Goal: Contribute content: Add original content to the website for others to see

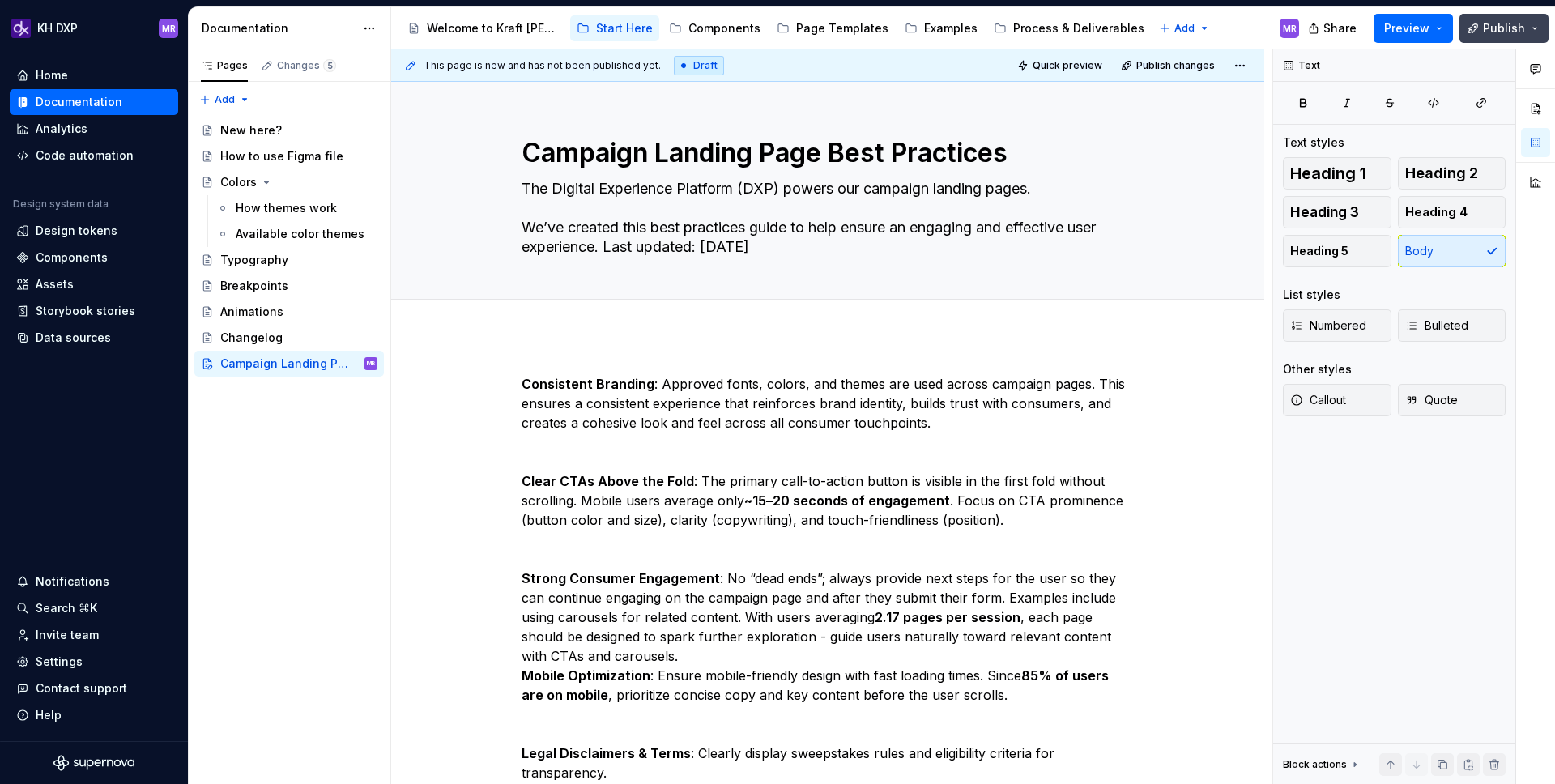
click at [1517, 26] on span "Publish" at bounding box center [1504, 28] width 42 height 17
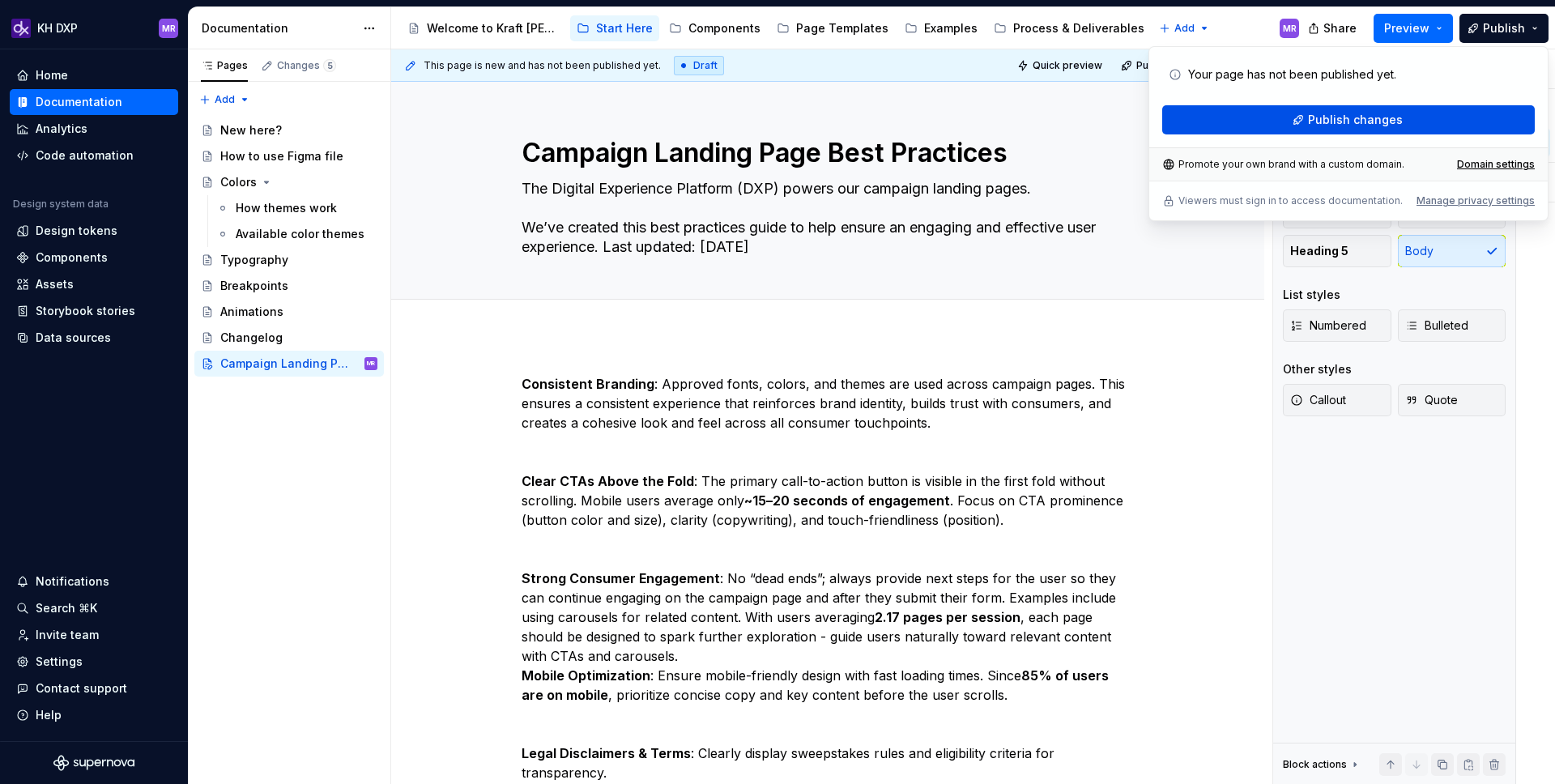
click at [1247, 130] on button "Publish changes" at bounding box center [1349, 120] width 373 height 29
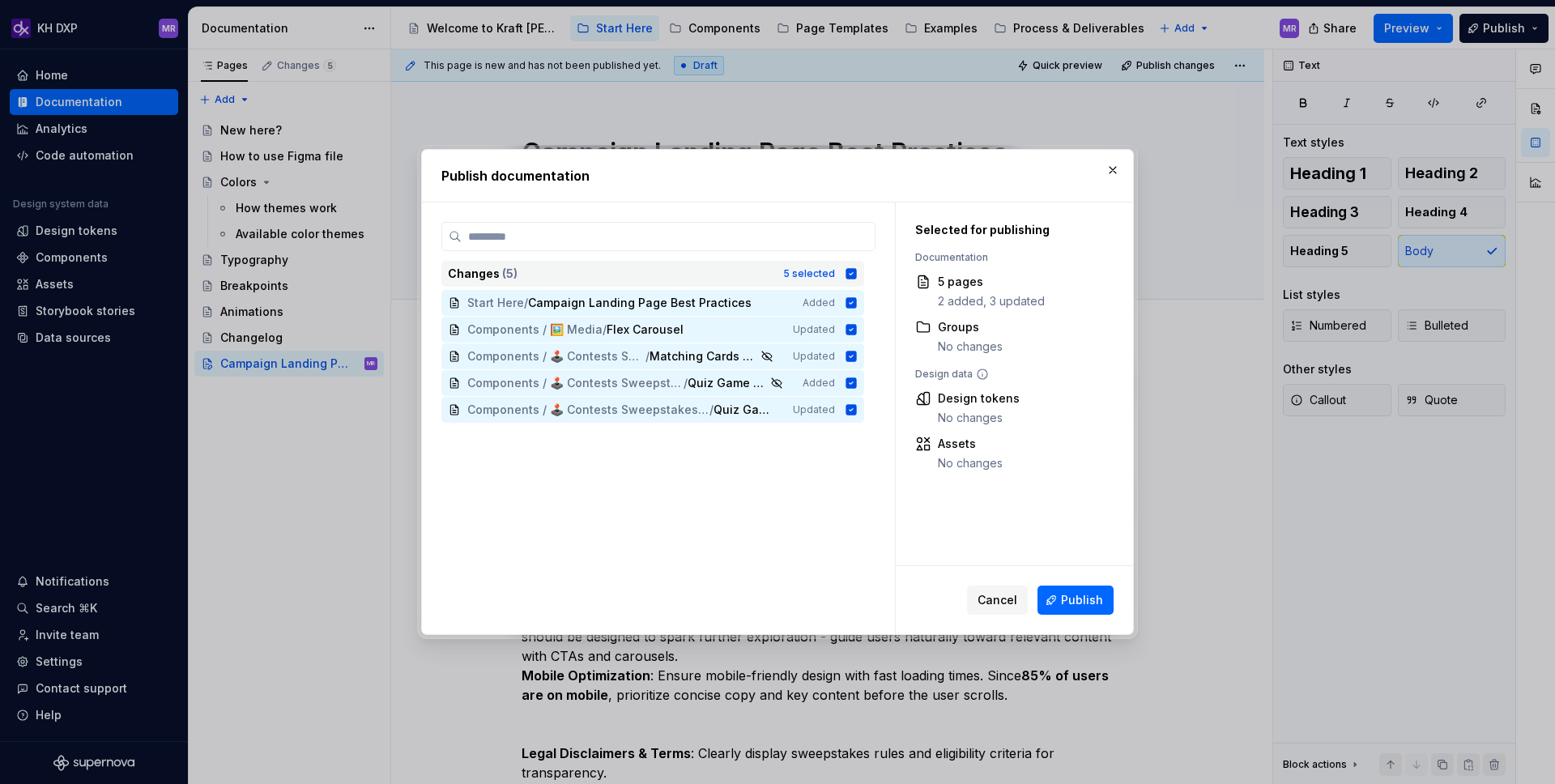
click at [857, 276] on icon at bounding box center [852, 273] width 11 height 11
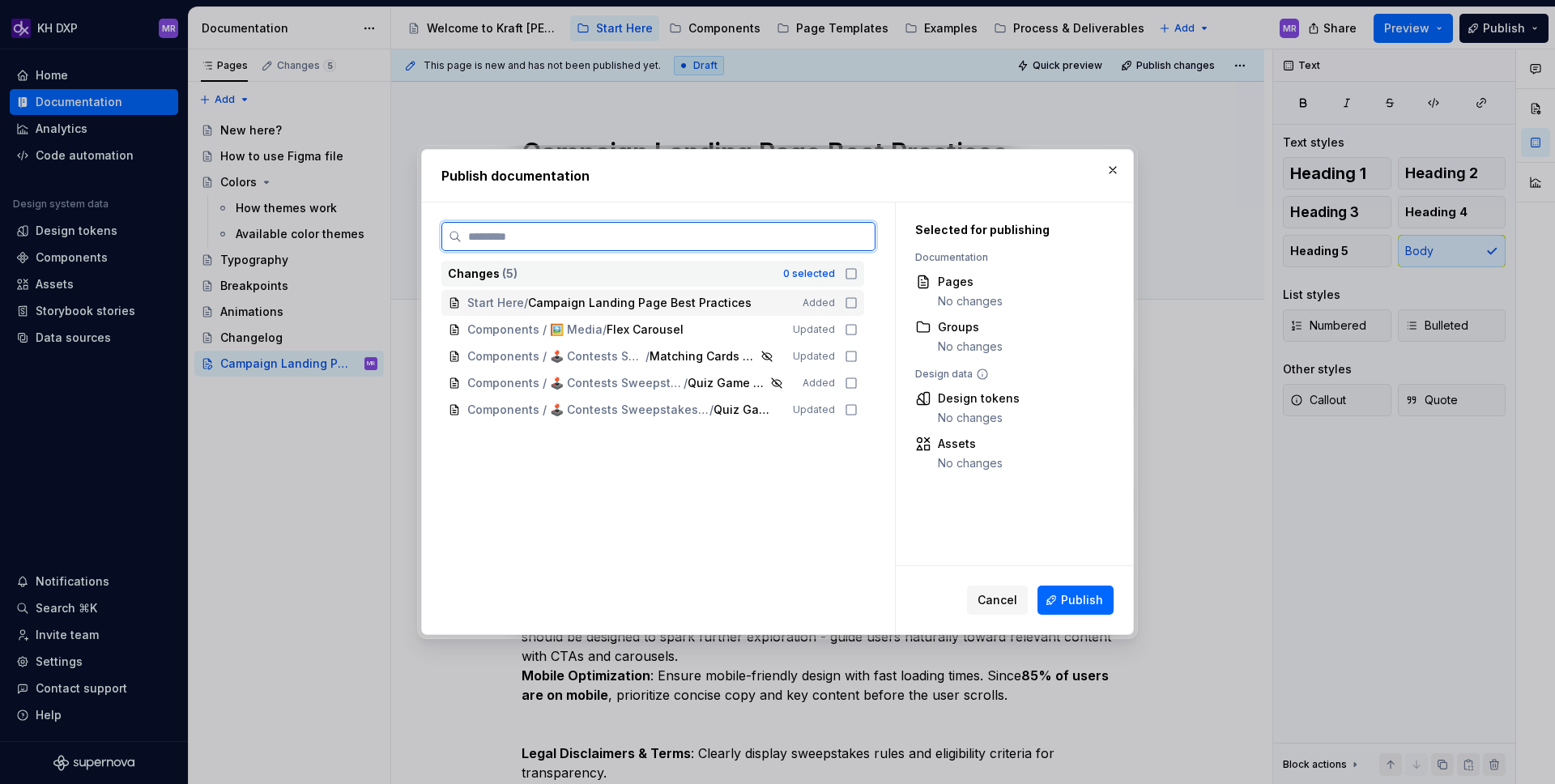
click at [857, 307] on icon at bounding box center [851, 302] width 13 height 13
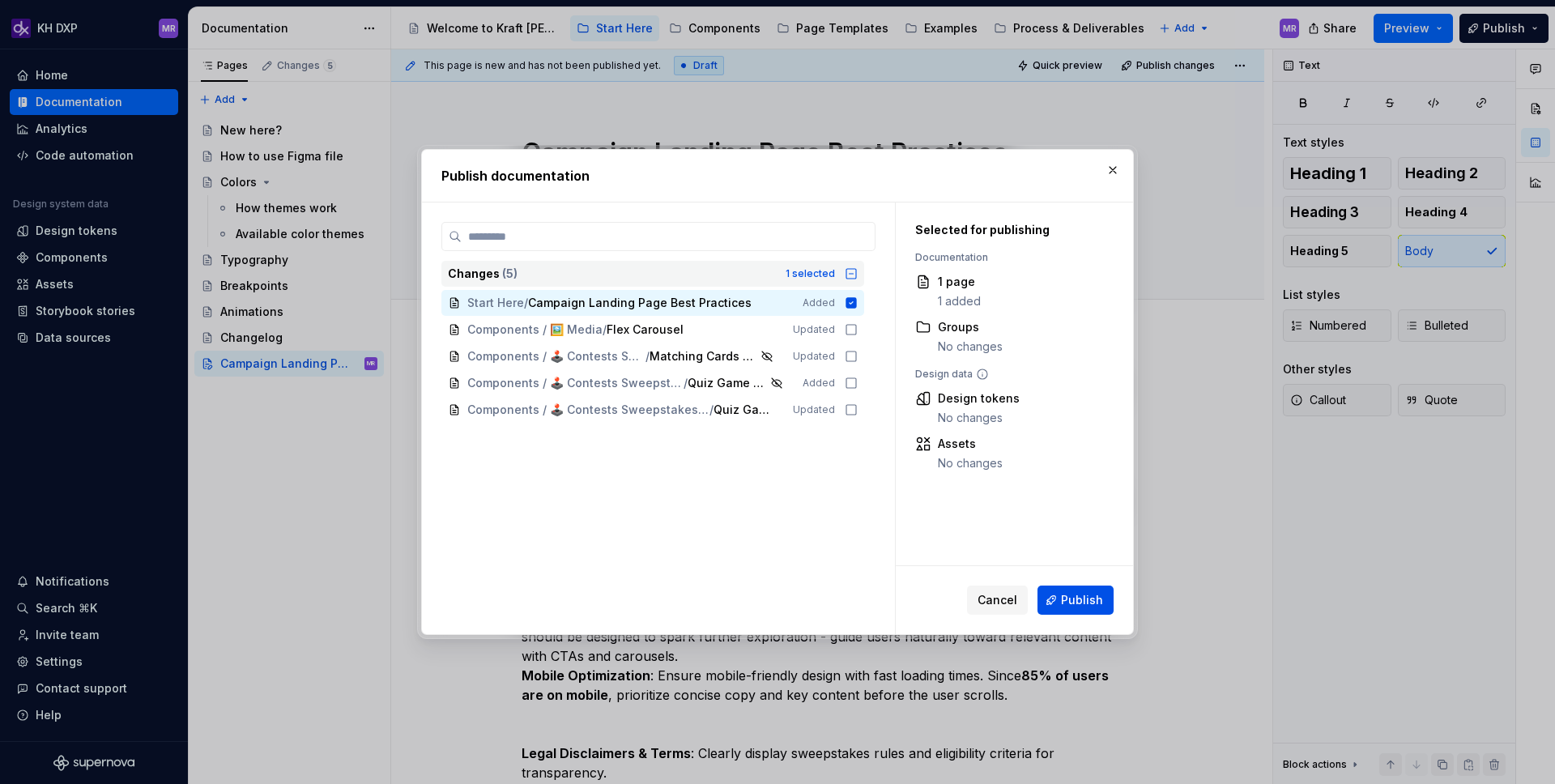
click at [1070, 595] on span "Publish" at bounding box center [1082, 600] width 42 height 17
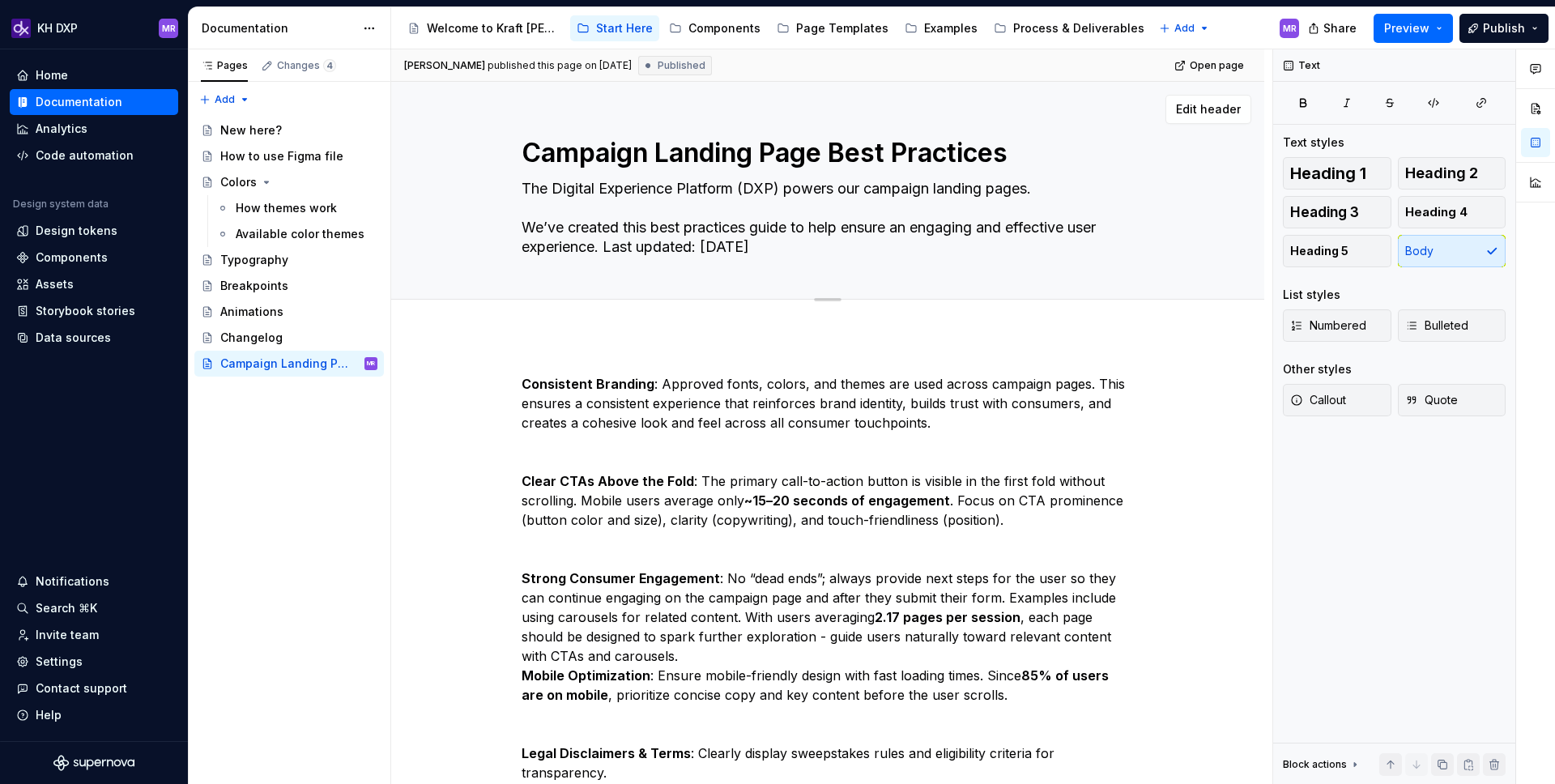
type textarea "*"
click at [632, 217] on textarea "The Digital Experience Platform (DXP) powers our campaign landing pages. We’ve …" at bounding box center [824, 217] width 613 height 84
click at [536, 225] on textarea "The Digital Experience Platform (DXP) powers our campaign landing pages. We’ve …" at bounding box center [824, 217] width 613 height 84
click at [529, 231] on textarea "The Digital Experience Platform (DXP) powers our campaign landing pages. We’ve …" at bounding box center [824, 217] width 613 height 84
type textarea "The Digital Experience Platform (DXP) powers our campaign landing pages. We’ve …"
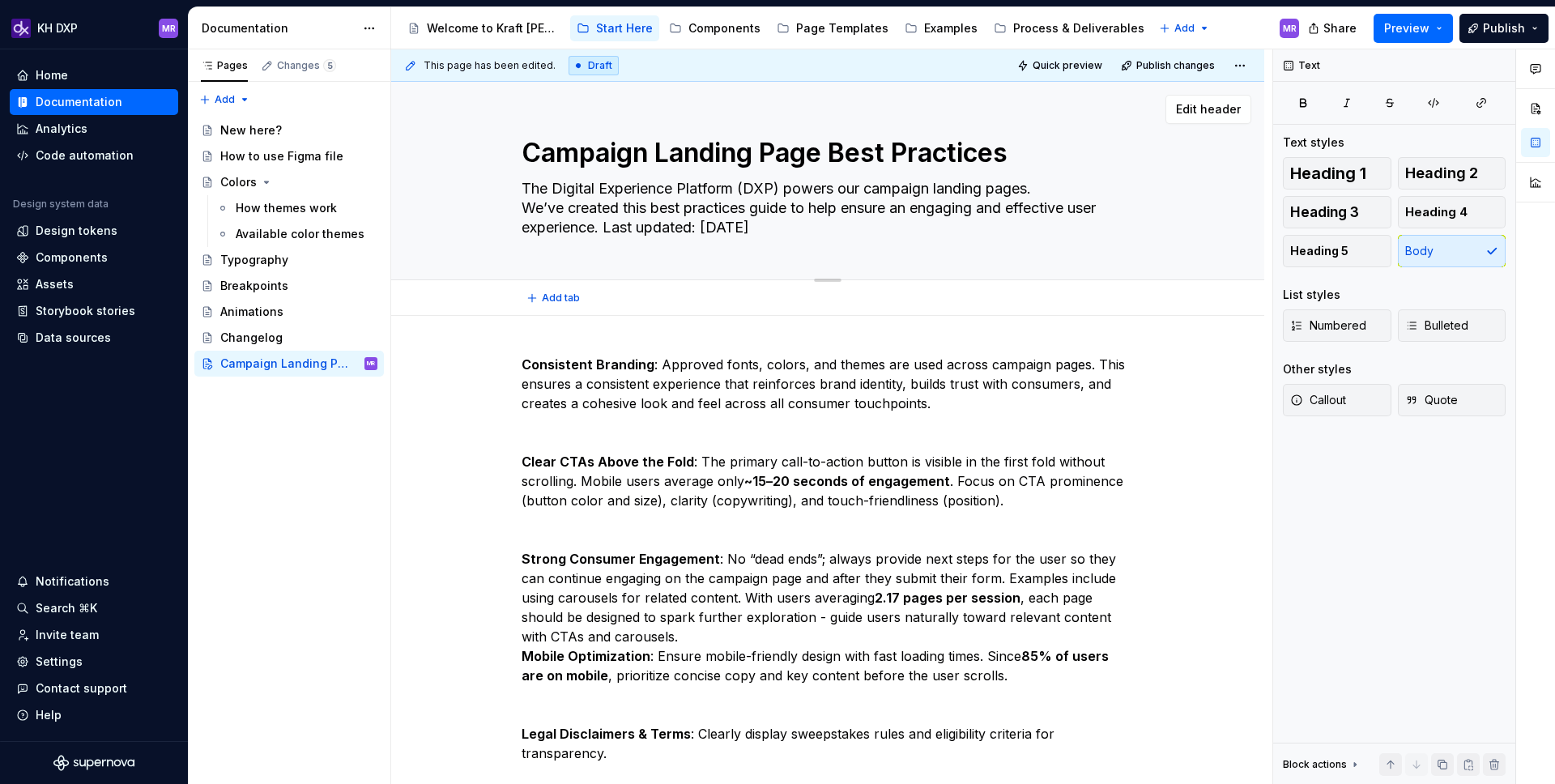
type textarea "*"
type textarea "The Digital Experience Platform (DXP) powers our campaign landing pages. We’ve …"
type textarea "*"
type textarea "The Digital Experience Platform (DXP) powers our campaign landing pages.We’ve c…"
type textarea "*"
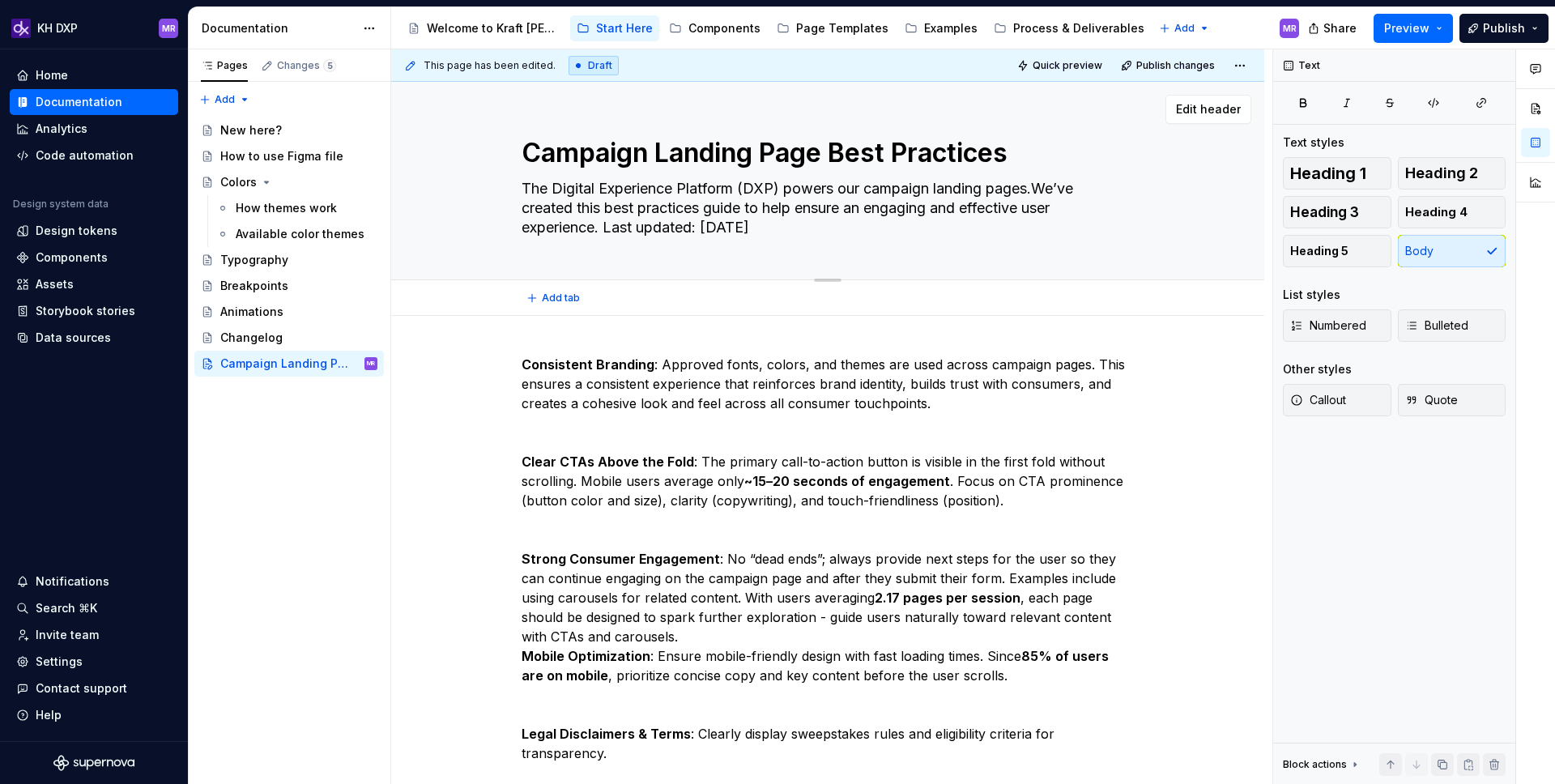
type textarea "The Digital Experience Platform (DXP) powers our campaign landing pages. We’ve …"
click at [609, 232] on textarea "The Digital Experience Platform (DXP) powers our campaign landing pages. We’ve …" at bounding box center [824, 208] width 613 height 64
type textarea "*"
type textarea "The Digital Experience Platform (DXP) powers our campaign landing pages. We’ve …"
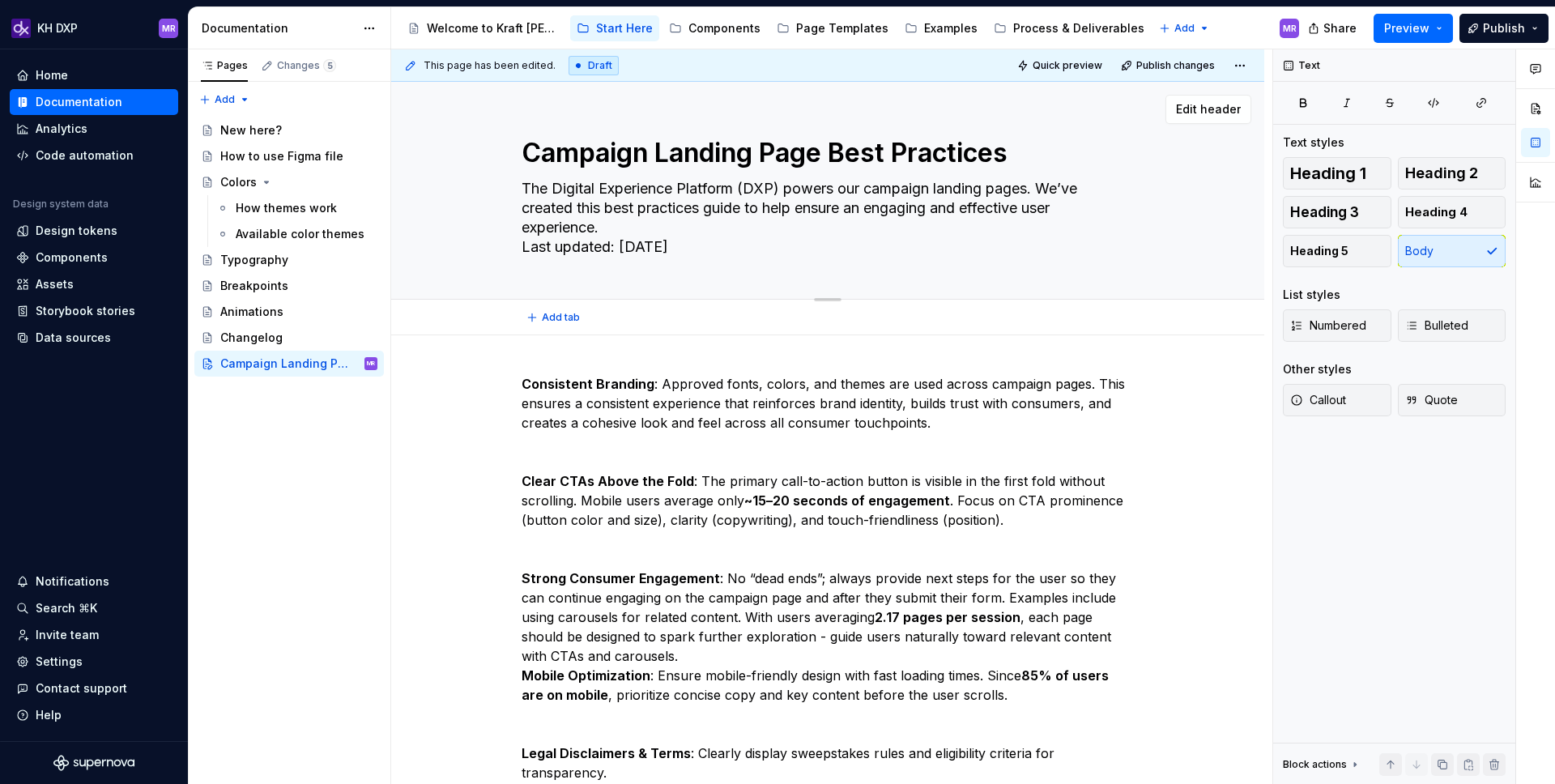
type textarea "*"
type textarea "The Digital Experience Platform (DXP) powers our campaign landing pages. We’ve …"
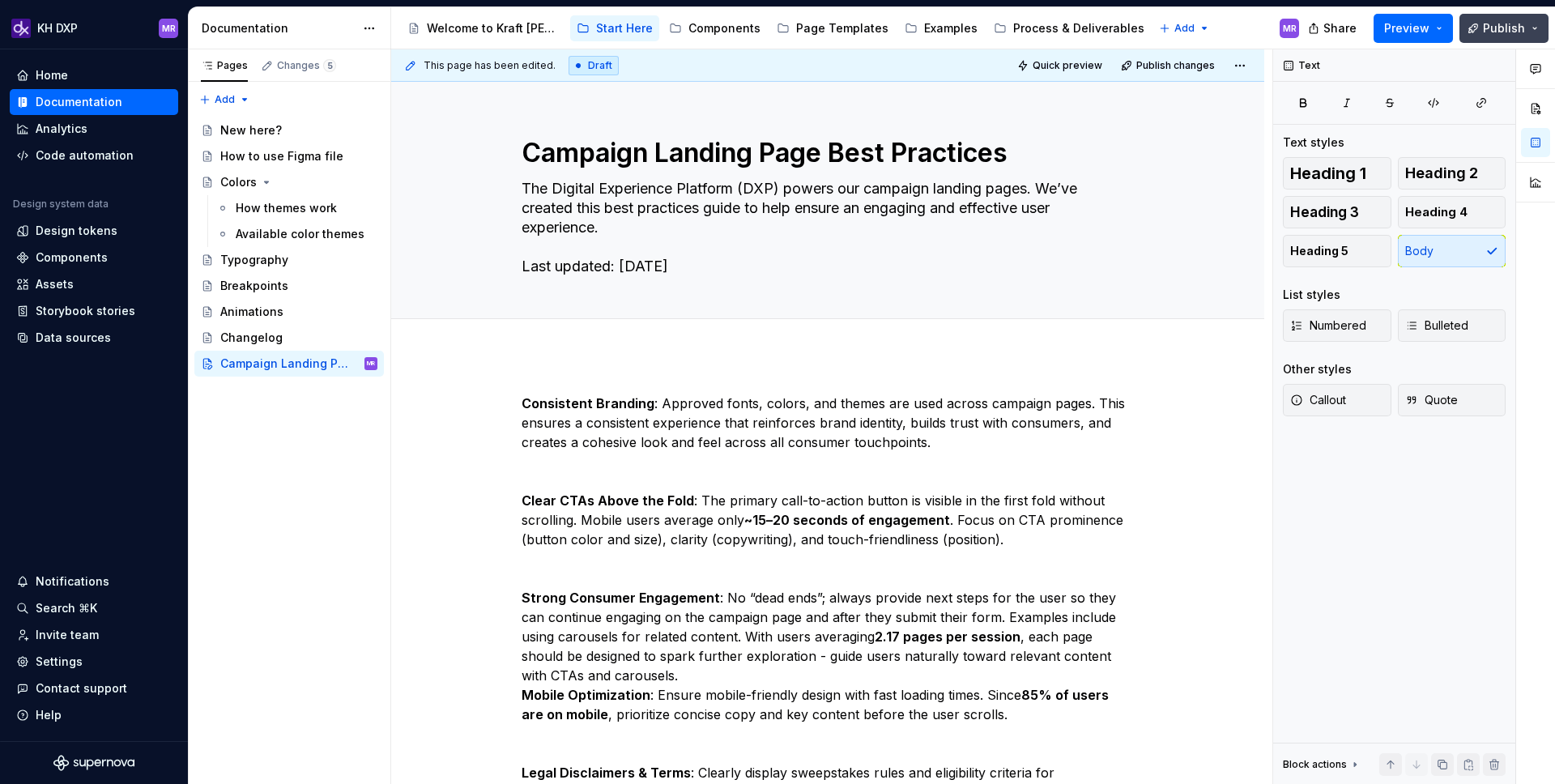
type textarea "*"
type textarea "The Digital Experience Platform (DXP) powers our campaign landing pages. We’ve …"
click at [1485, 21] on span "Publish" at bounding box center [1504, 28] width 42 height 17
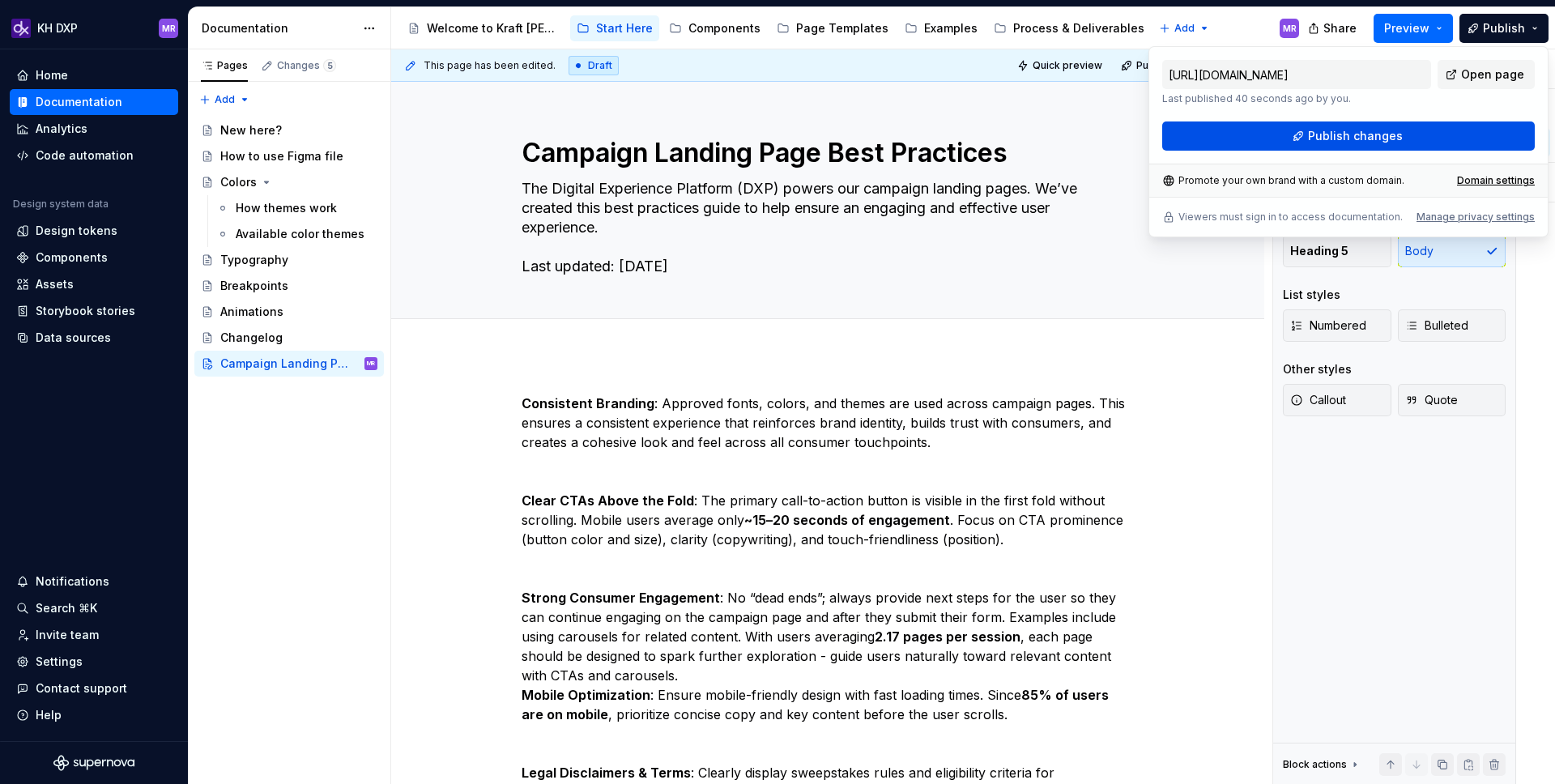
click at [1339, 145] on button "Publish changes" at bounding box center [1349, 137] width 373 height 29
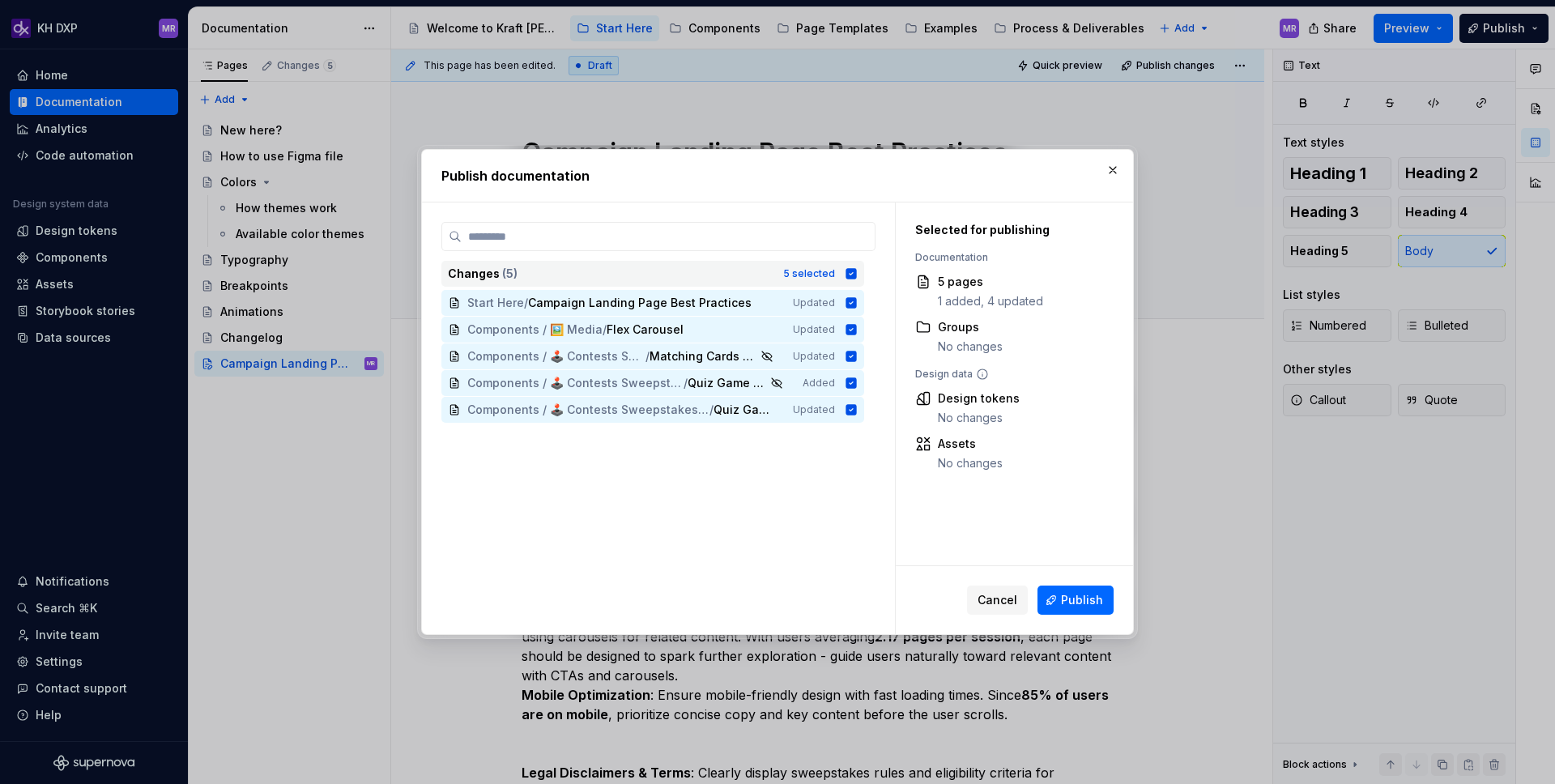
click at [853, 273] on icon at bounding box center [851, 273] width 13 height 13
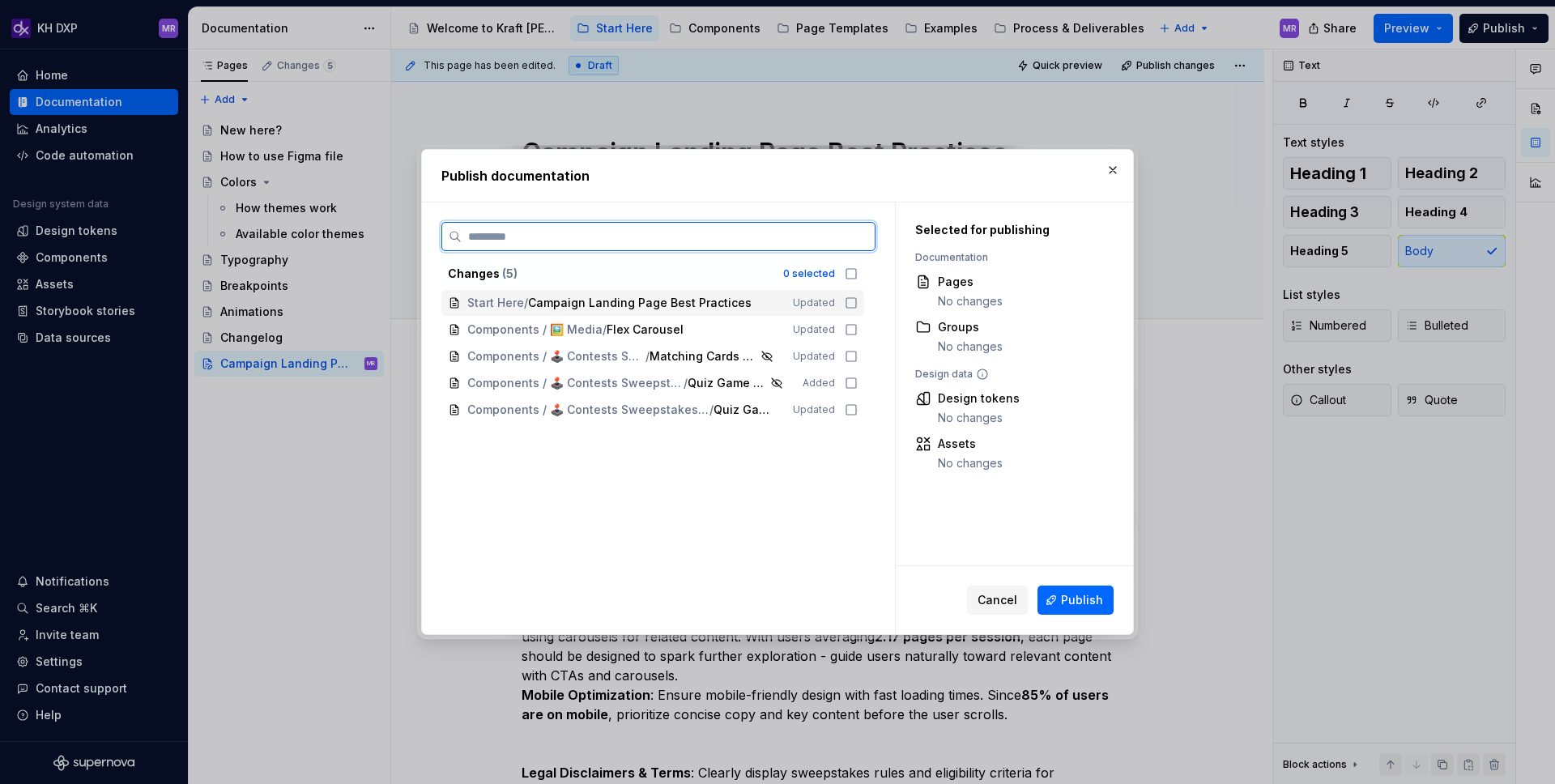
click at [857, 303] on icon at bounding box center [851, 302] width 13 height 13
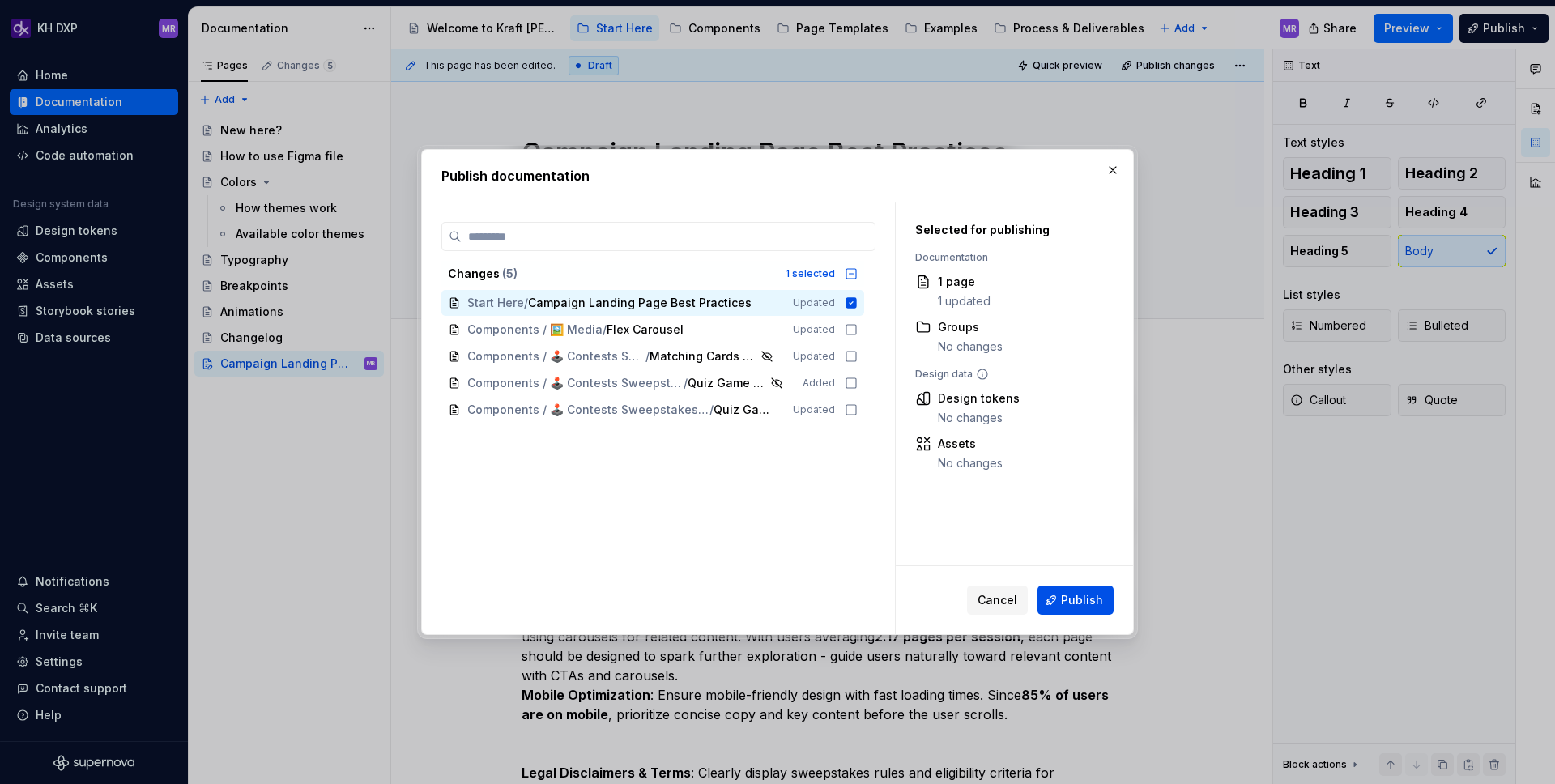
click at [1054, 590] on button "Publish" at bounding box center [1076, 600] width 76 height 29
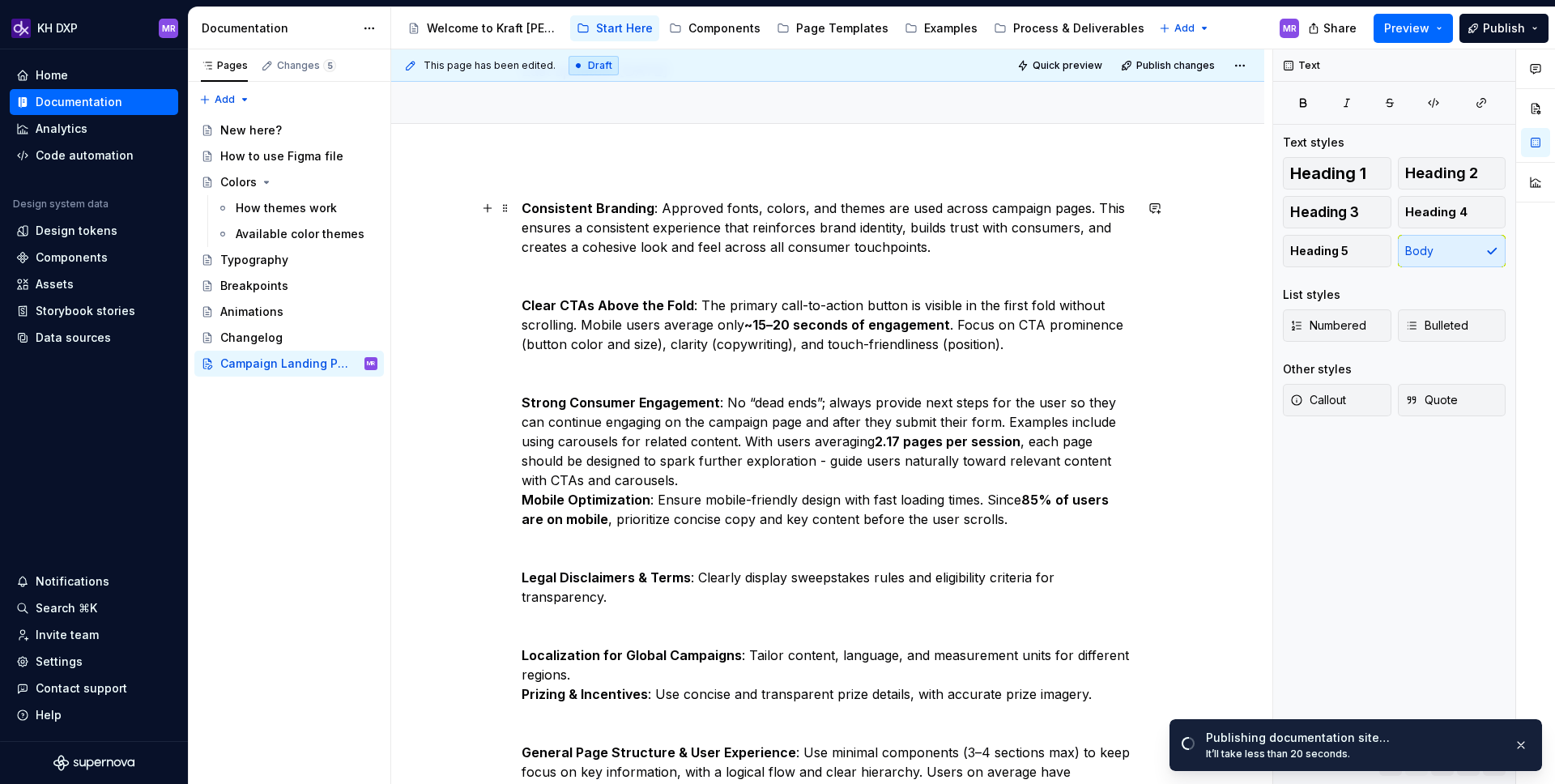
scroll to position [210, 0]
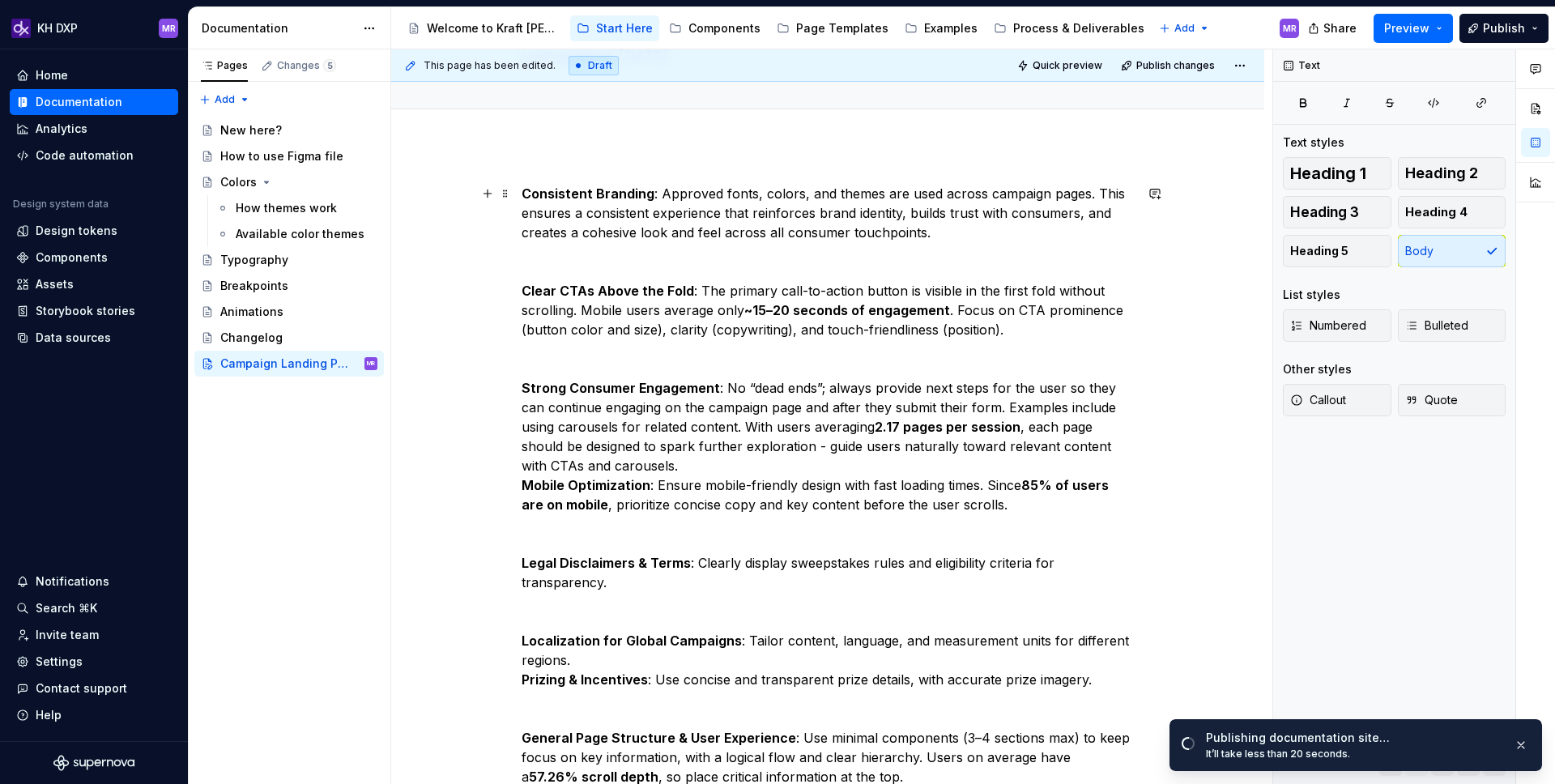
click at [527, 489] on strong "Mobile Optimization" at bounding box center [586, 485] width 129 height 17
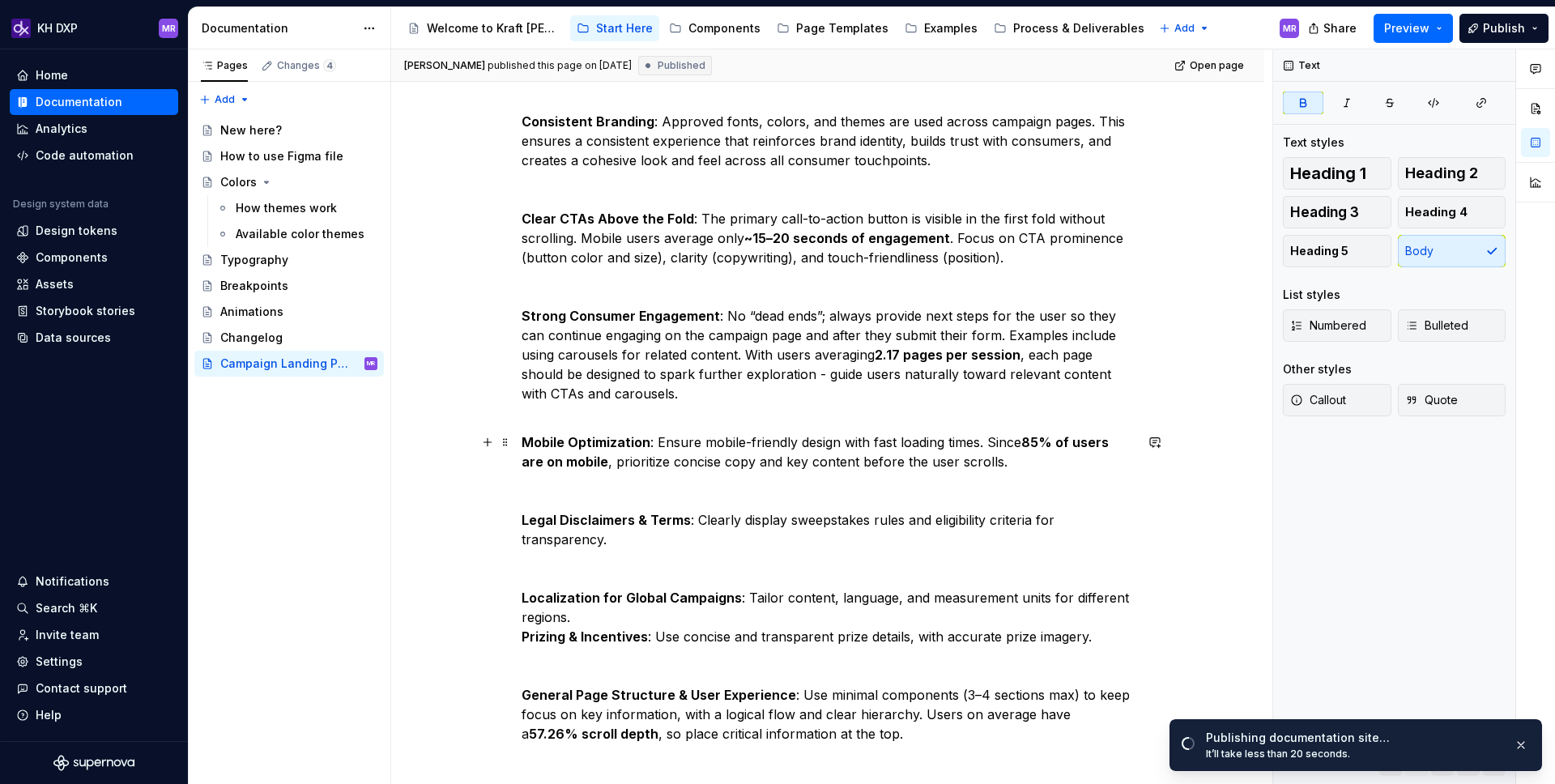
scroll to position [280, 0]
click at [526, 122] on strong "Consistent Branding" at bounding box center [588, 123] width 133 height 17
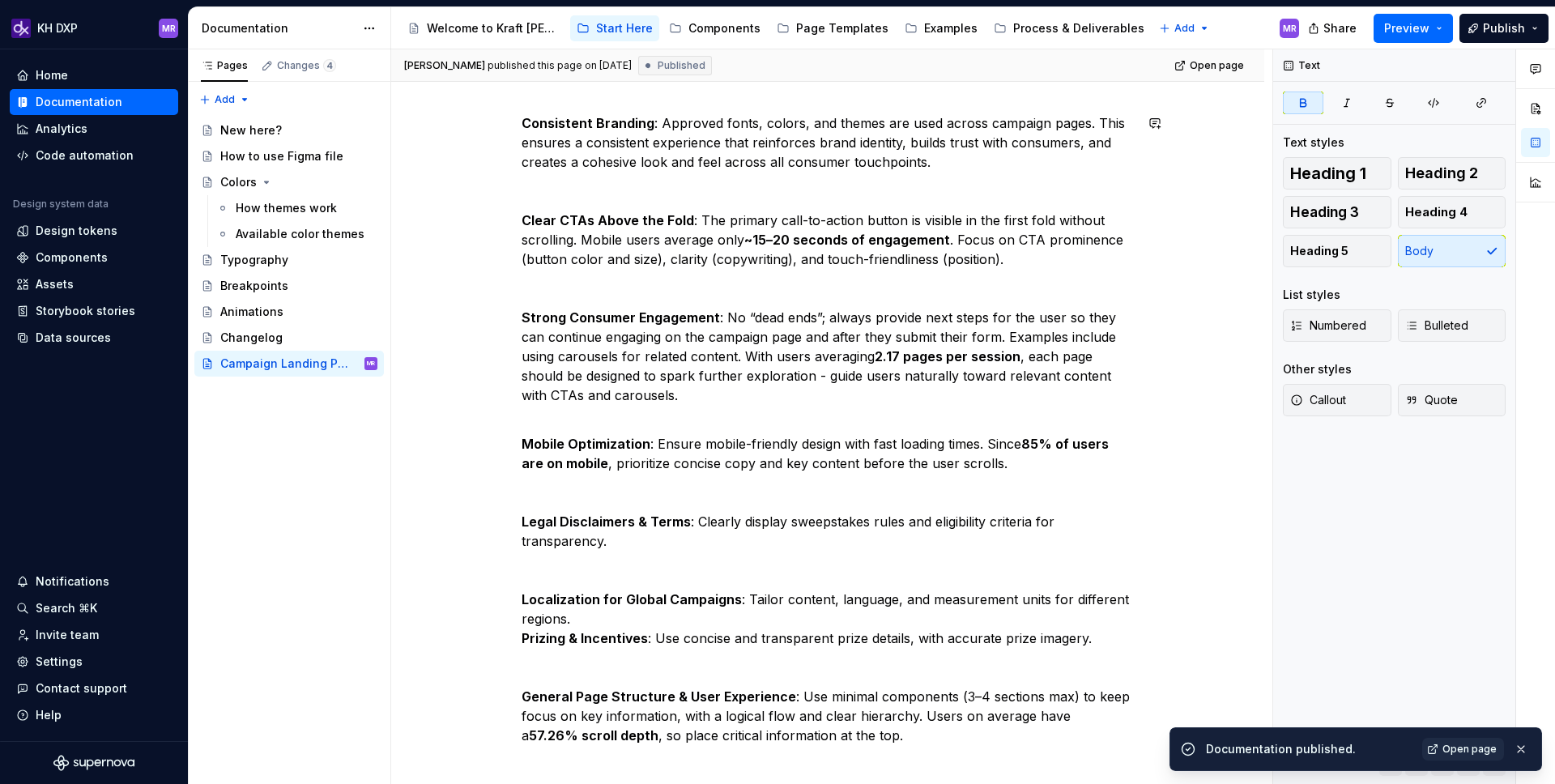
scroll to position [115, 0]
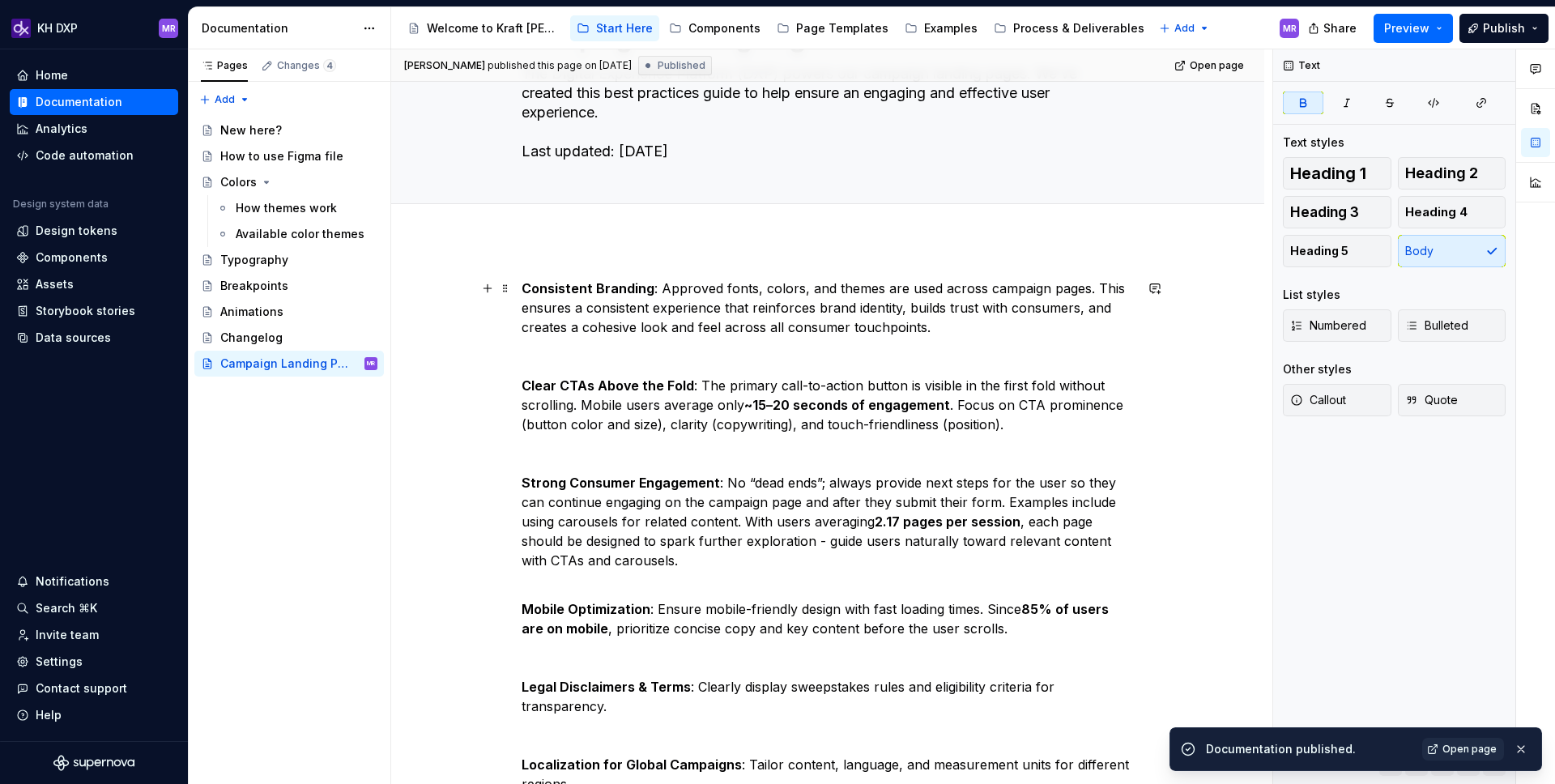
type textarea "*"
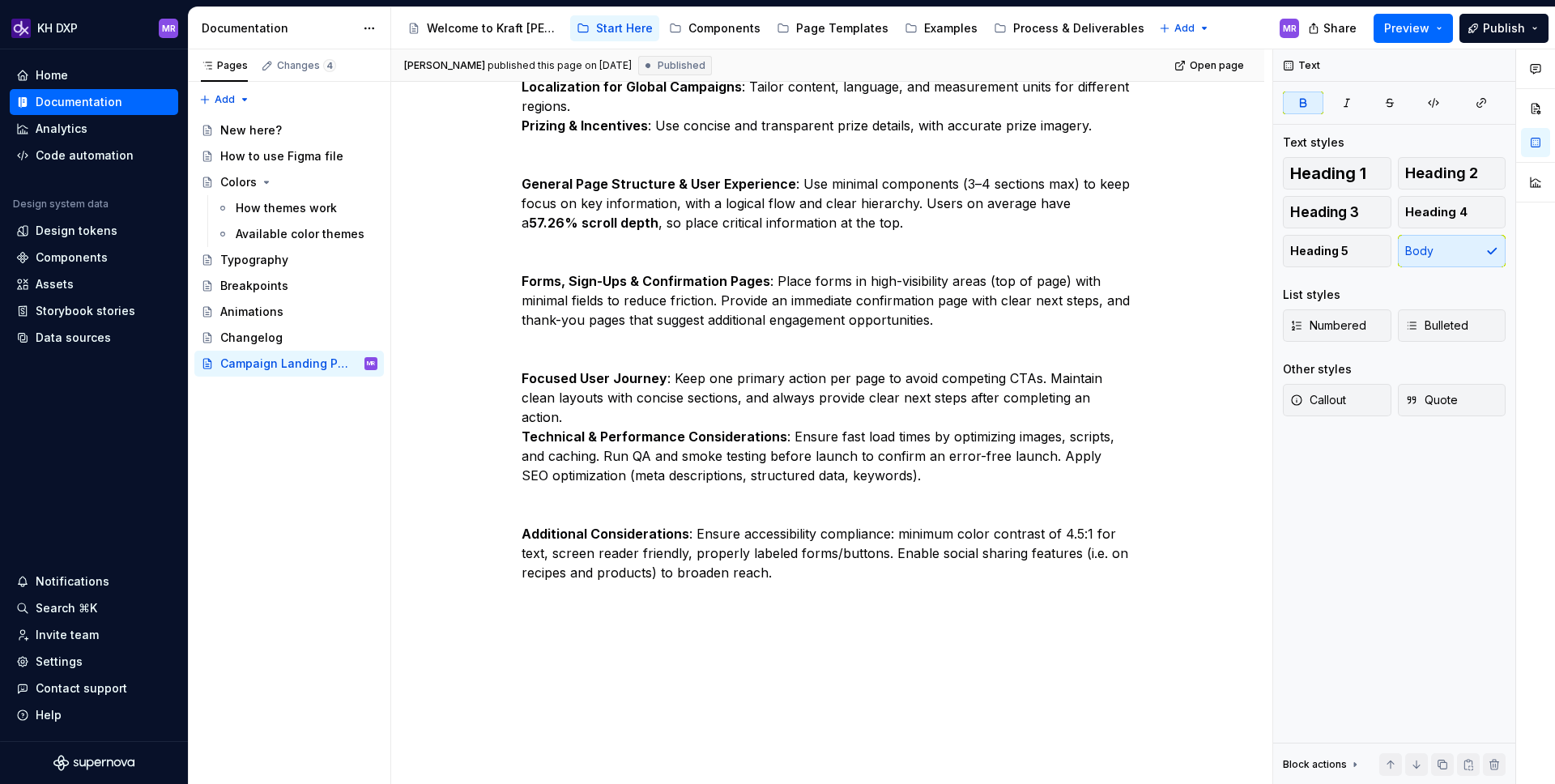
scroll to position [844, 0]
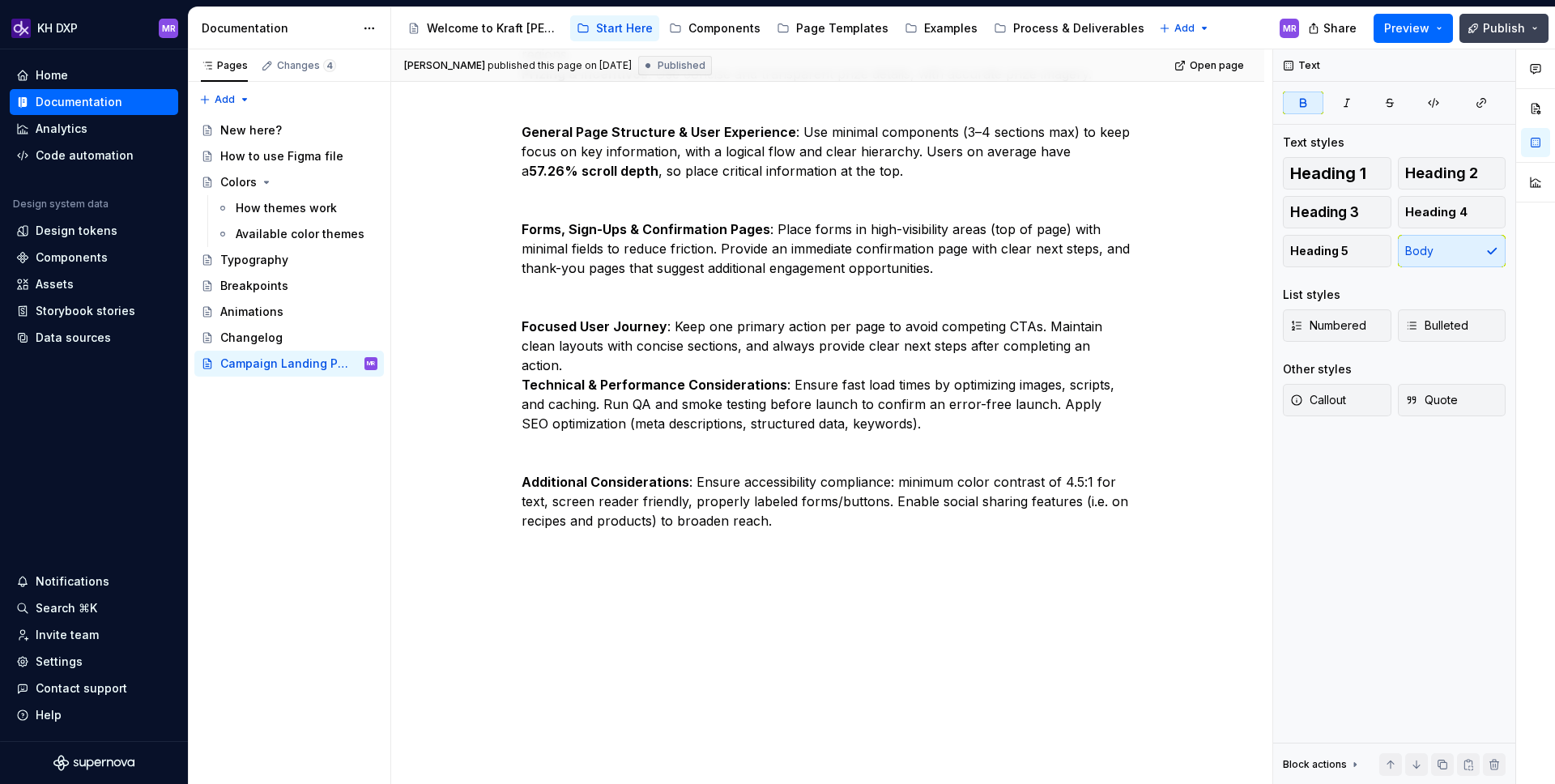
click at [1488, 35] on span "Publish" at bounding box center [1504, 28] width 42 height 17
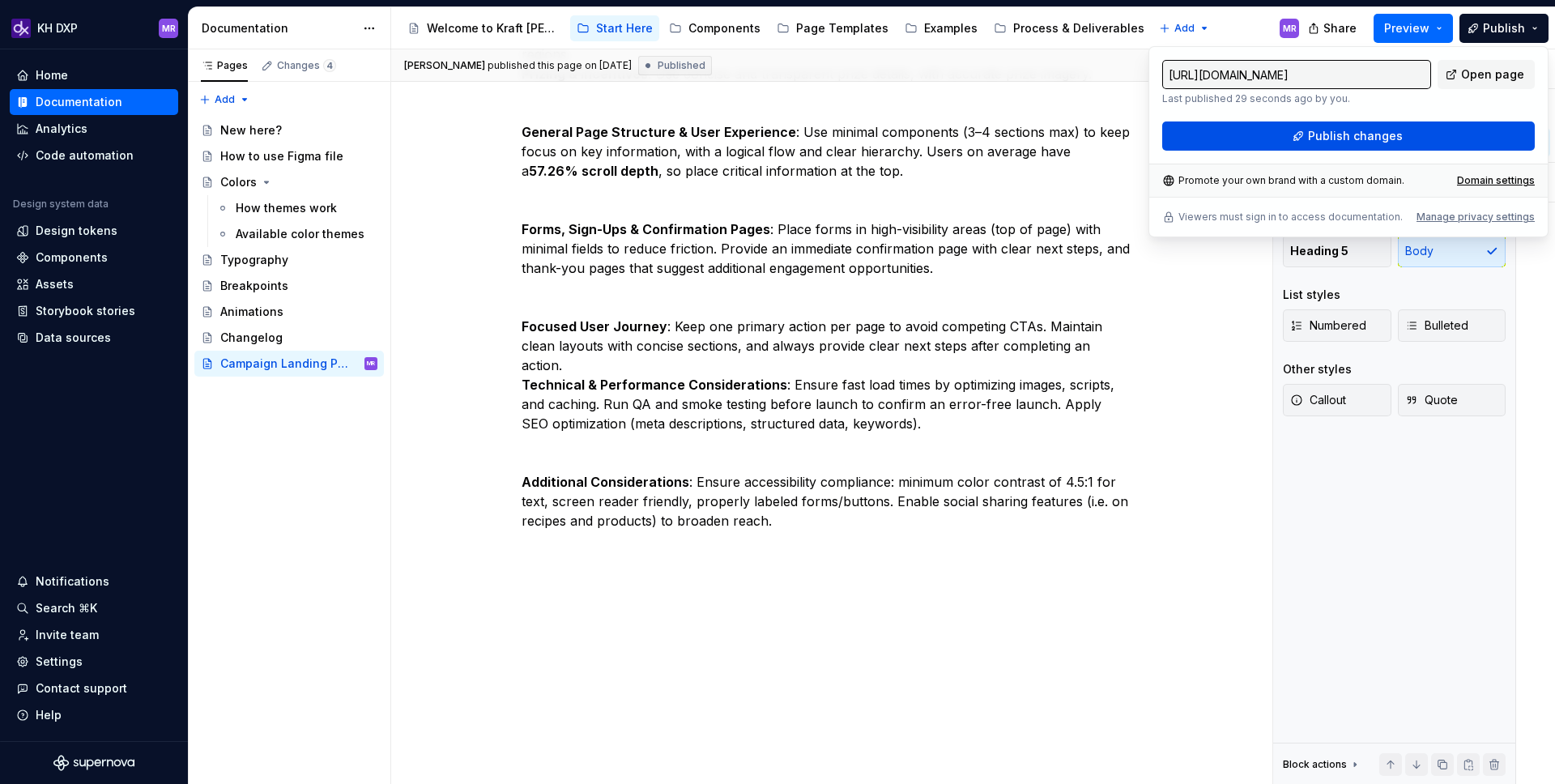
click at [1336, 133] on span "Publish changes" at bounding box center [1355, 136] width 95 height 17
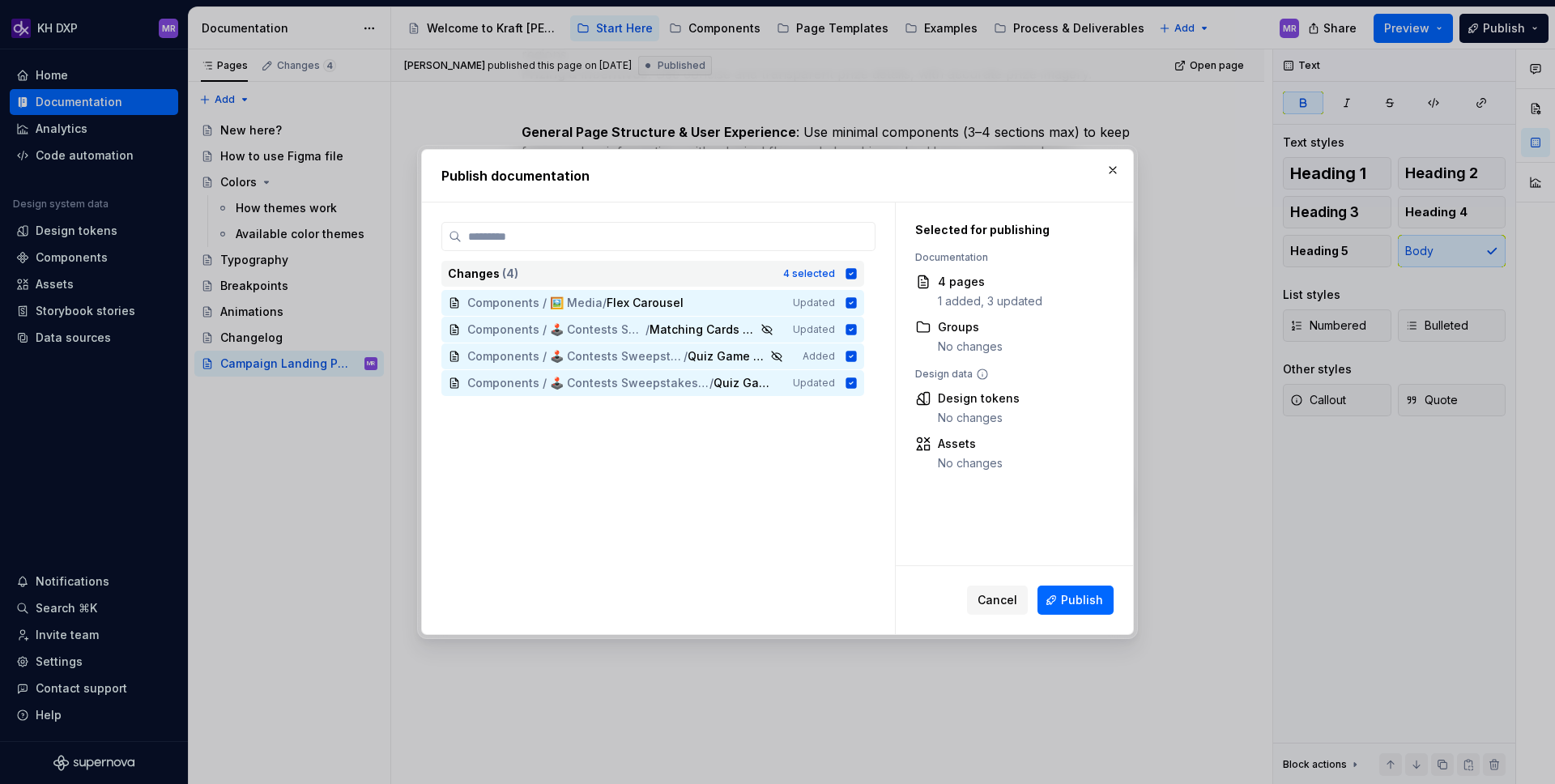
click at [857, 275] on icon at bounding box center [852, 273] width 11 height 11
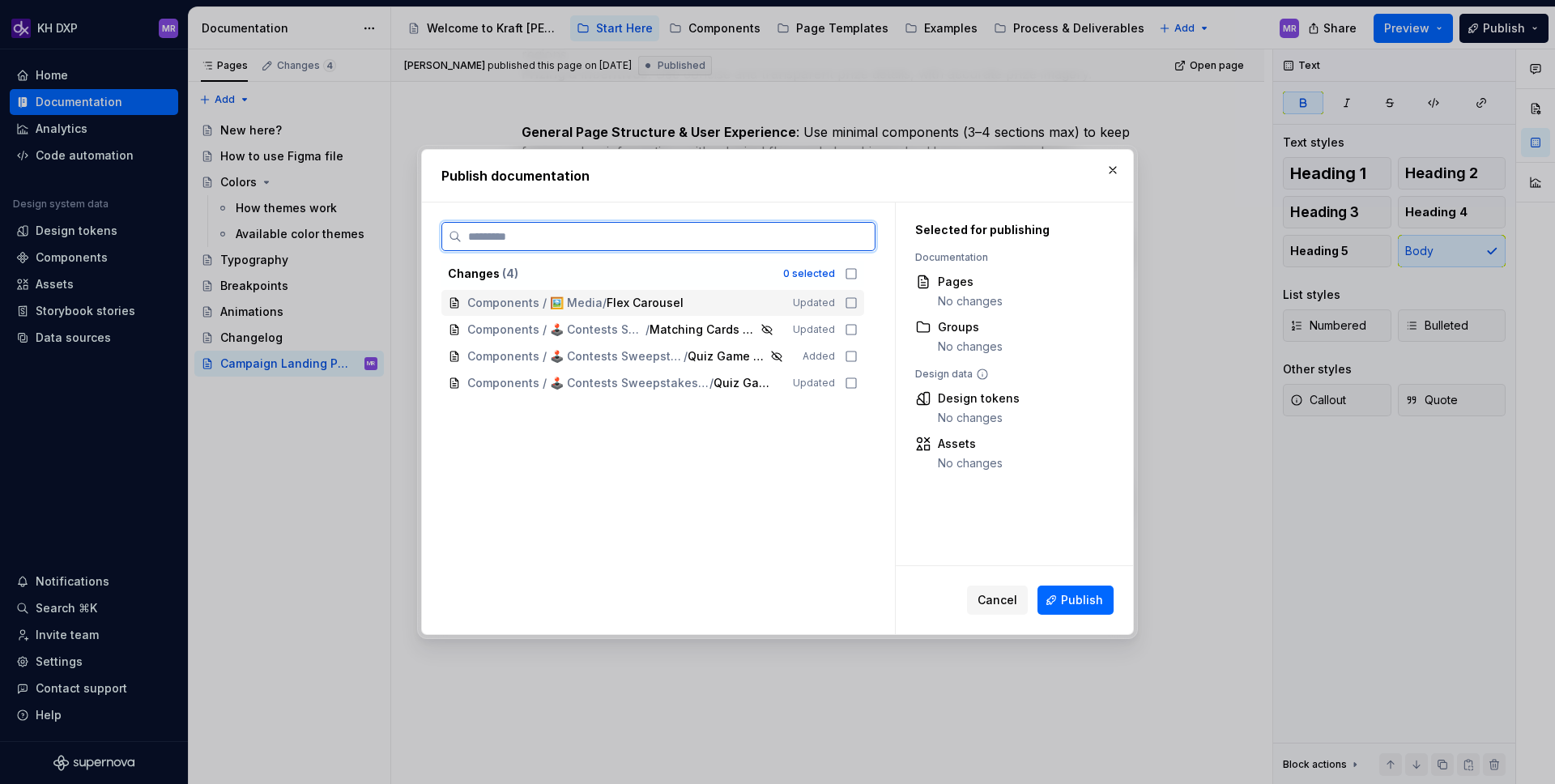
click at [857, 303] on icon at bounding box center [851, 302] width 13 height 13
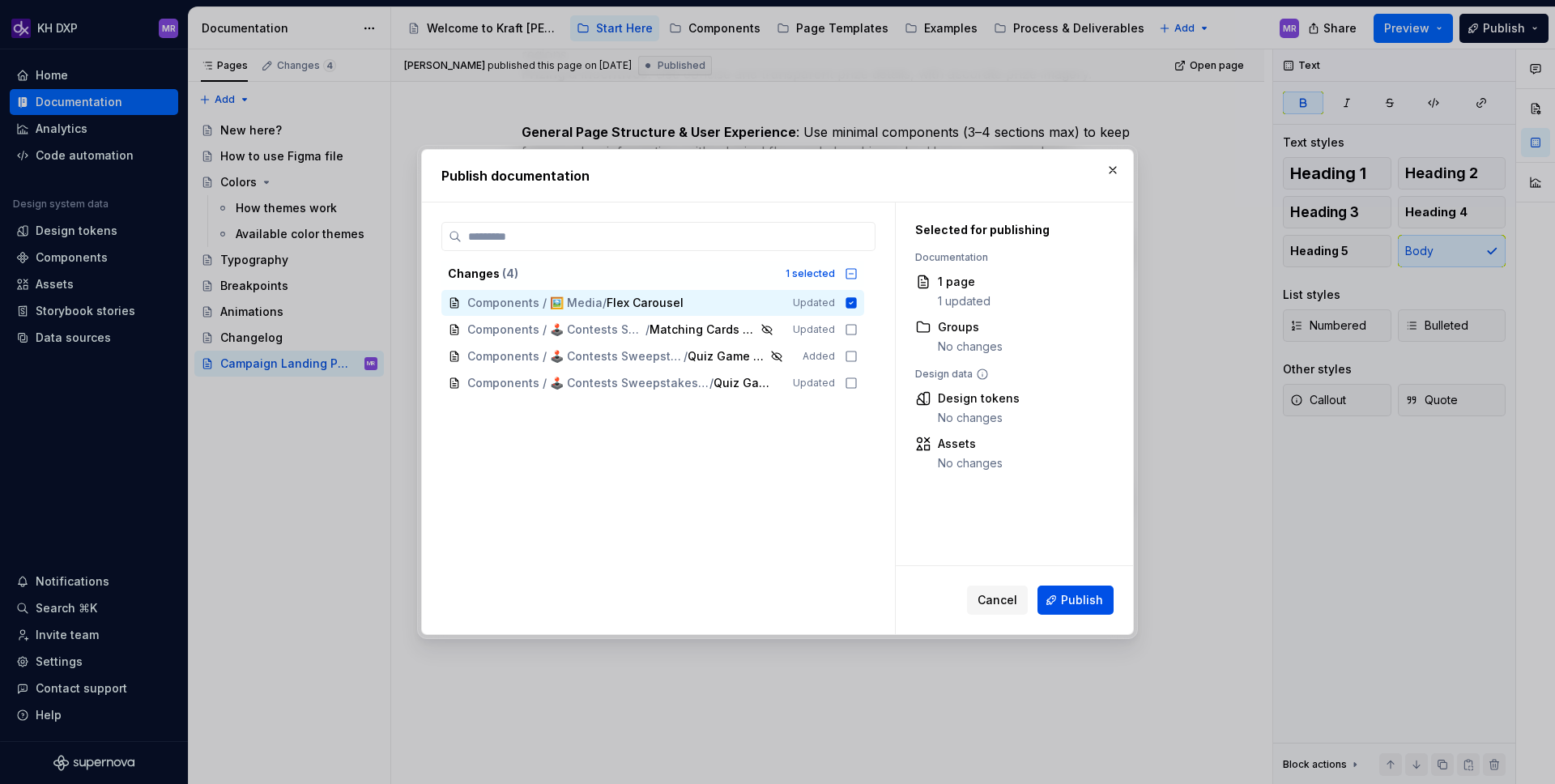
click at [1057, 608] on button "Publish" at bounding box center [1076, 600] width 76 height 29
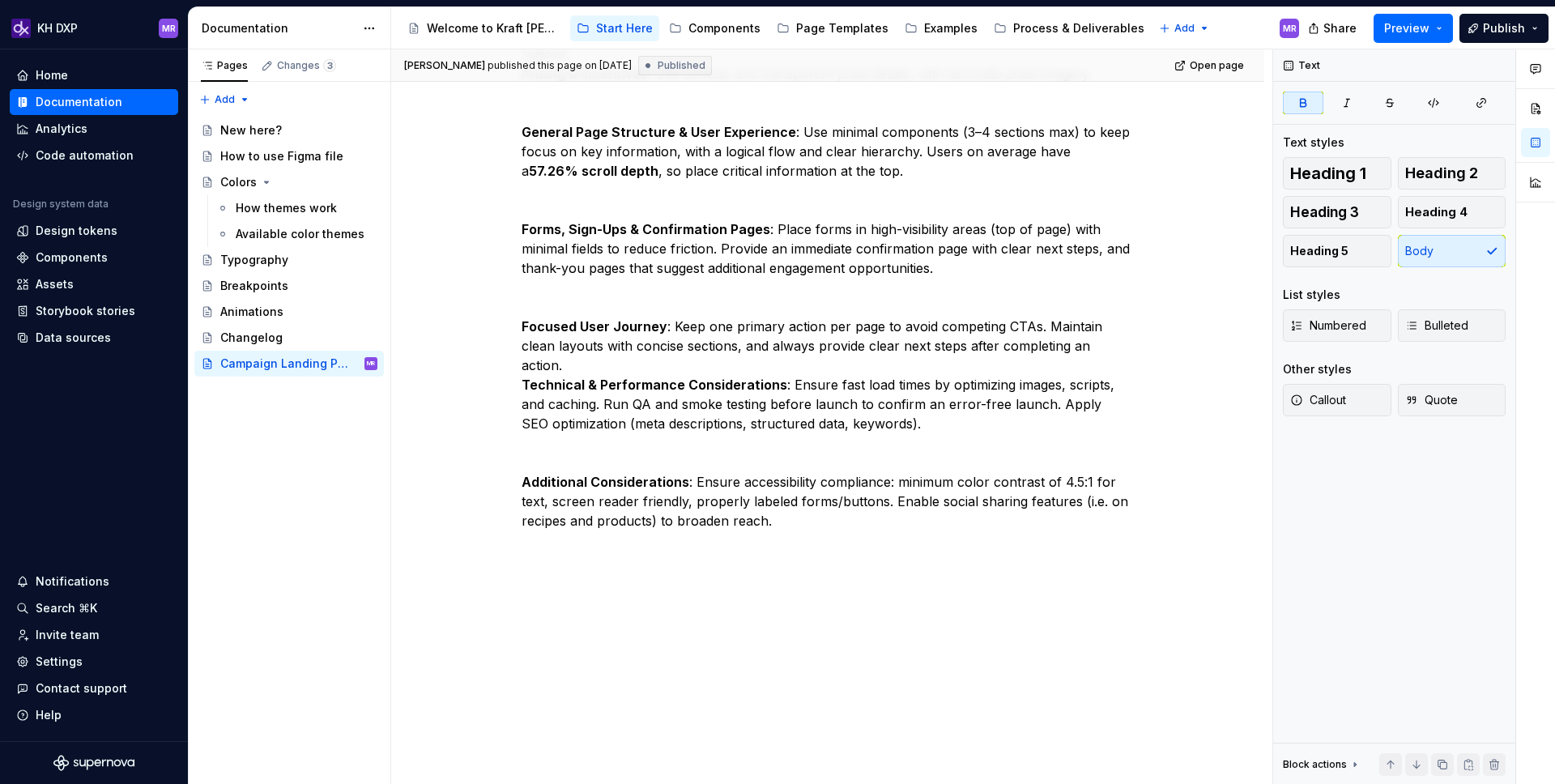
click at [522, 381] on div "[PERSON_NAME] published this page on [DATE] Published Open page Campaign Landin…" at bounding box center [832, 417] width 882 height 735
click at [523, 382] on div "Consistent Branding : Approved fonts, colors, and themes are used across campai…" at bounding box center [827, 147] width 873 height 1274
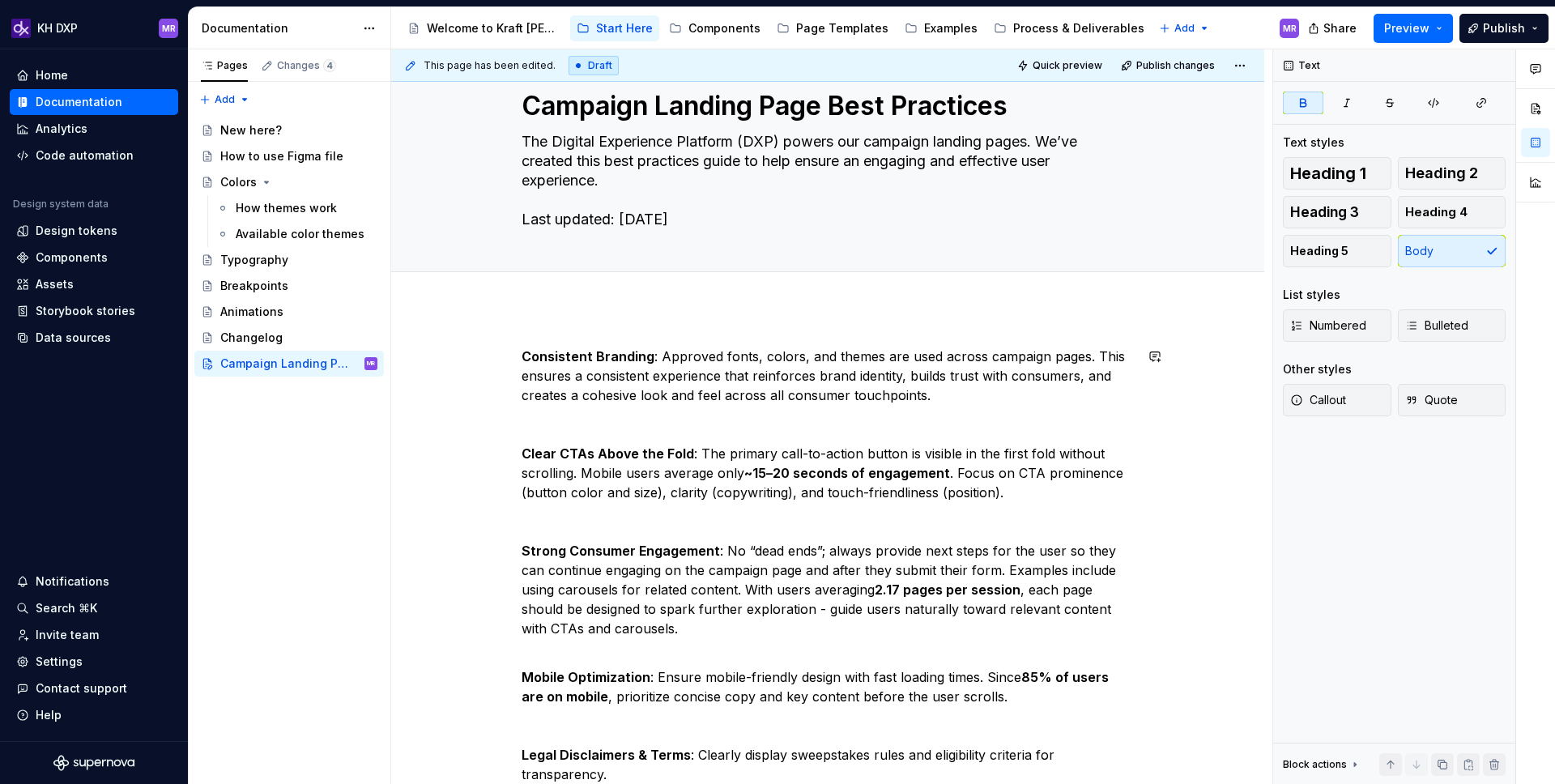
scroll to position [46, 0]
click at [1493, 42] on button "Publish" at bounding box center [1503, 28] width 89 height 29
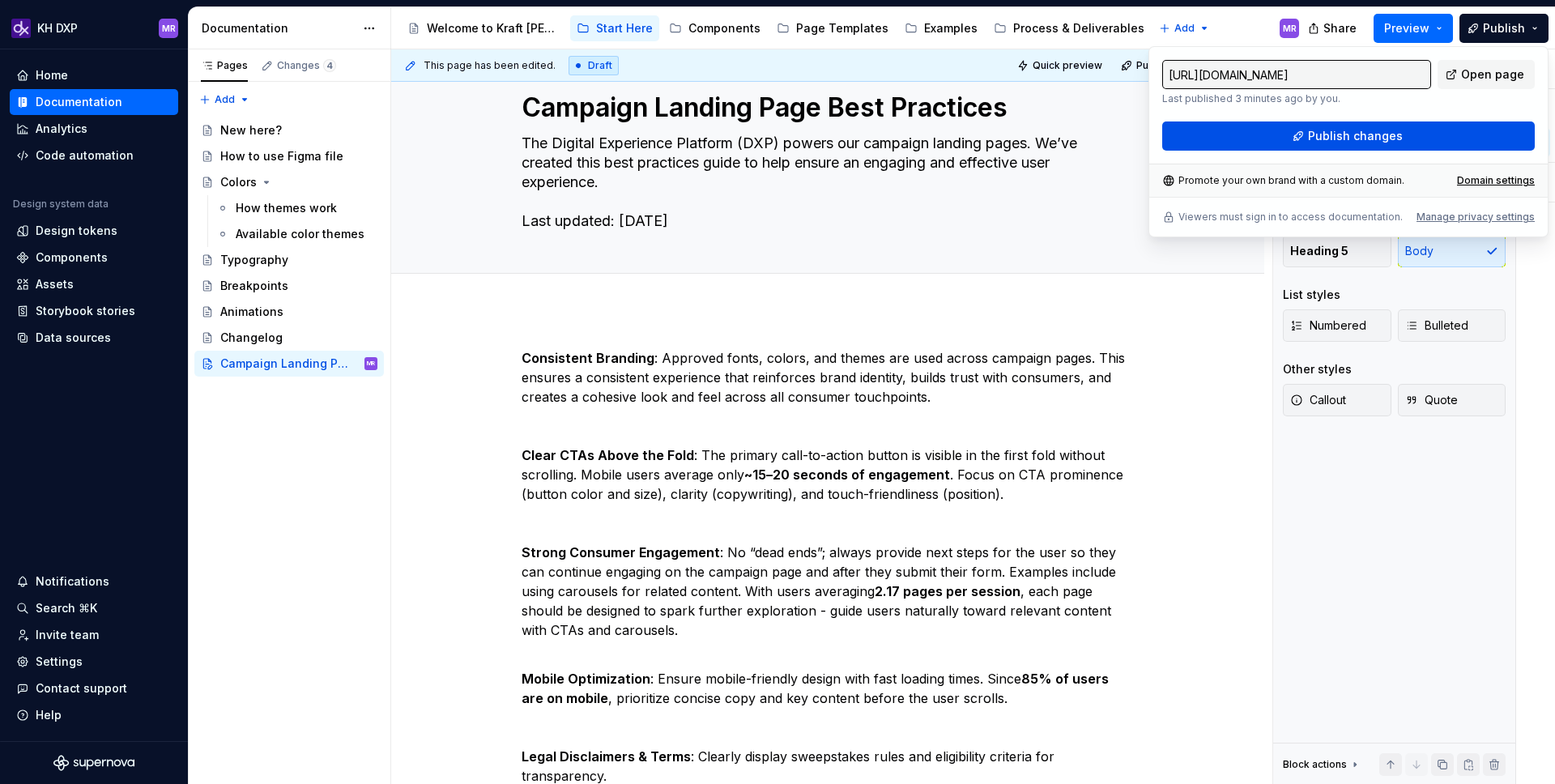
click at [1350, 137] on span "Publish changes" at bounding box center [1355, 136] width 95 height 17
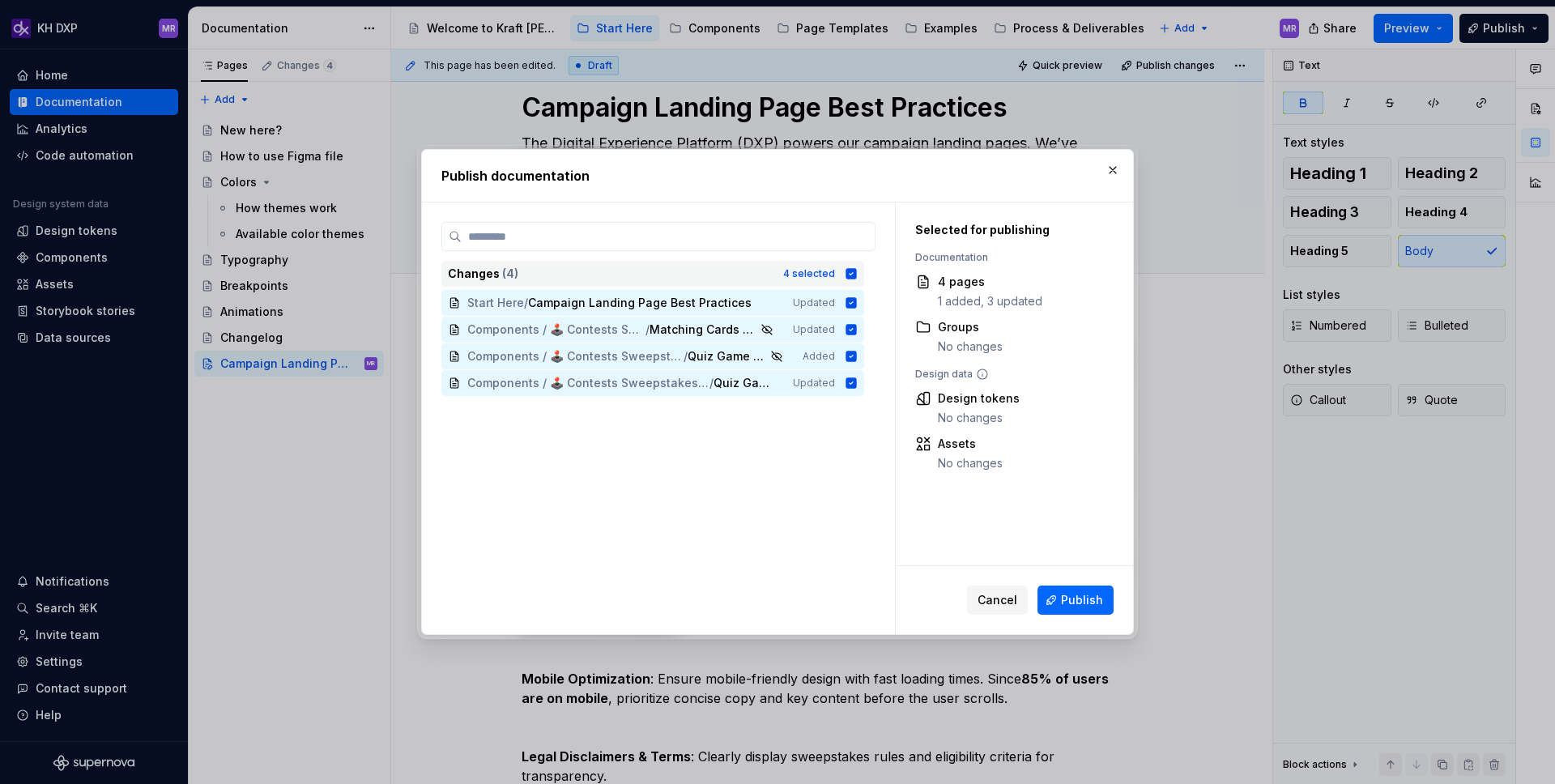
click at [856, 280] on div "Changes ( 4 ) 4 selected" at bounding box center [653, 273] width 422 height 26
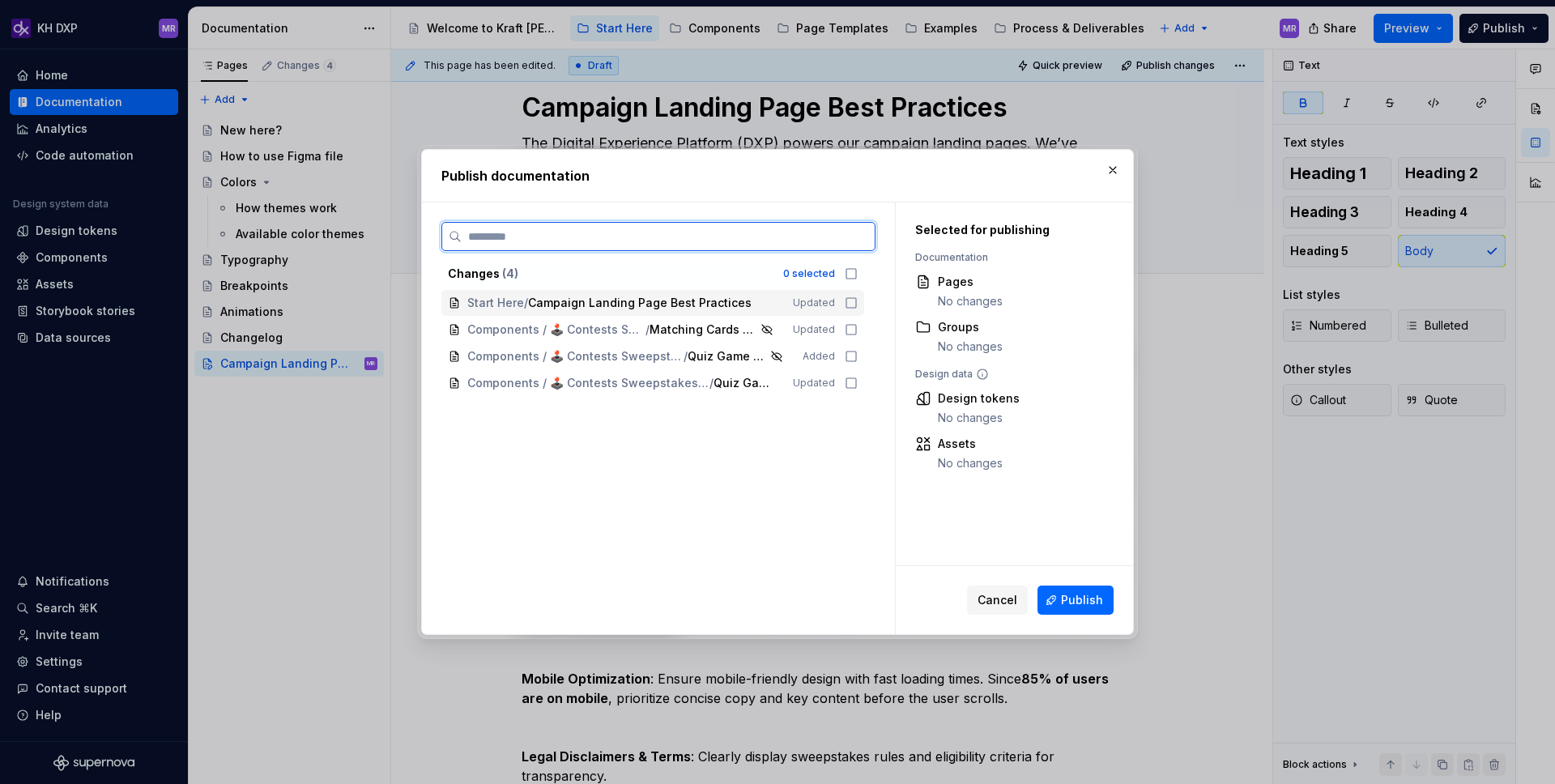
click at [857, 309] on div "Start Here / Campaign Landing Page Best Practices Updated" at bounding box center [653, 302] width 422 height 26
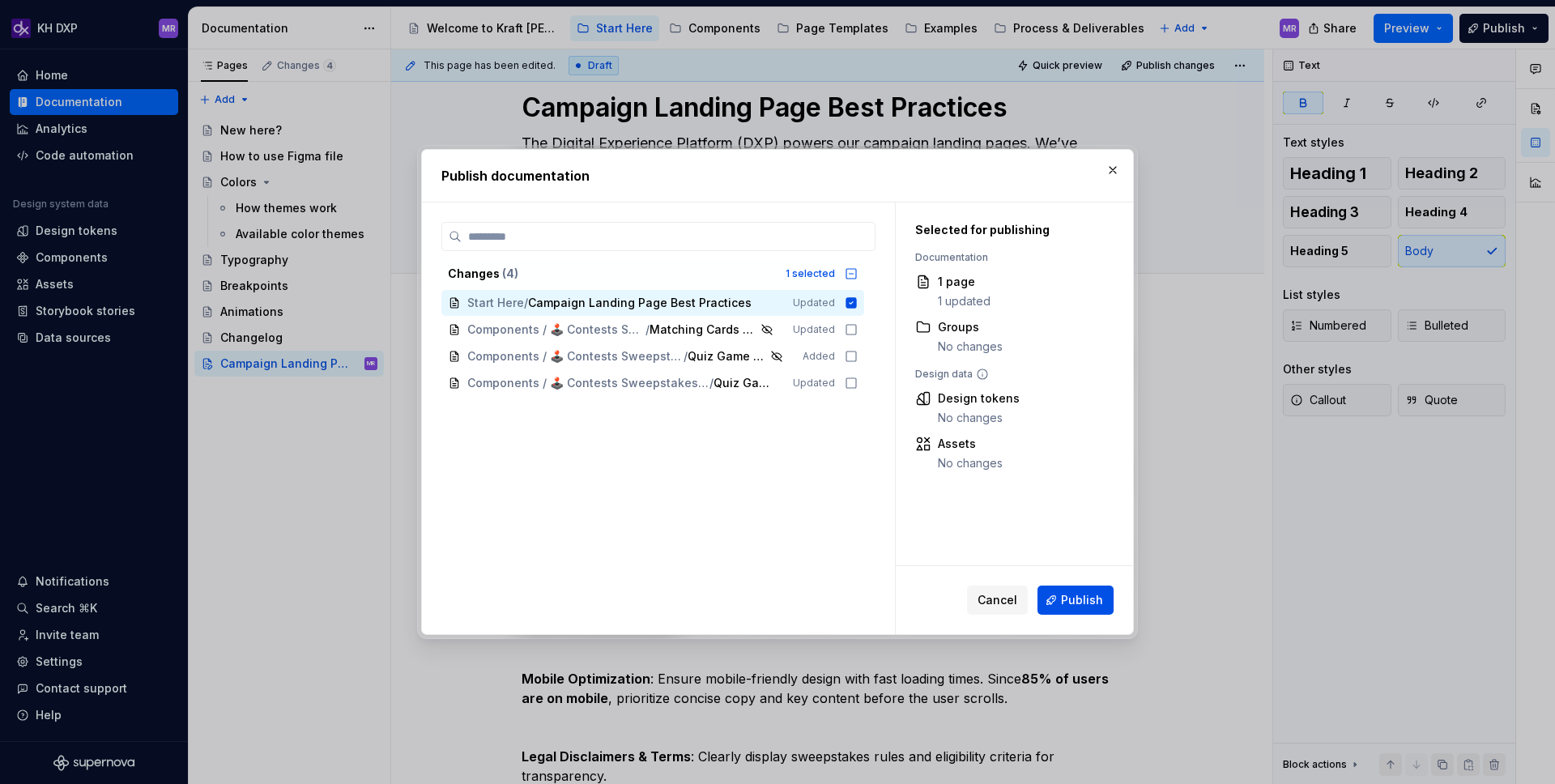
click at [1076, 601] on span "Publish" at bounding box center [1082, 600] width 42 height 17
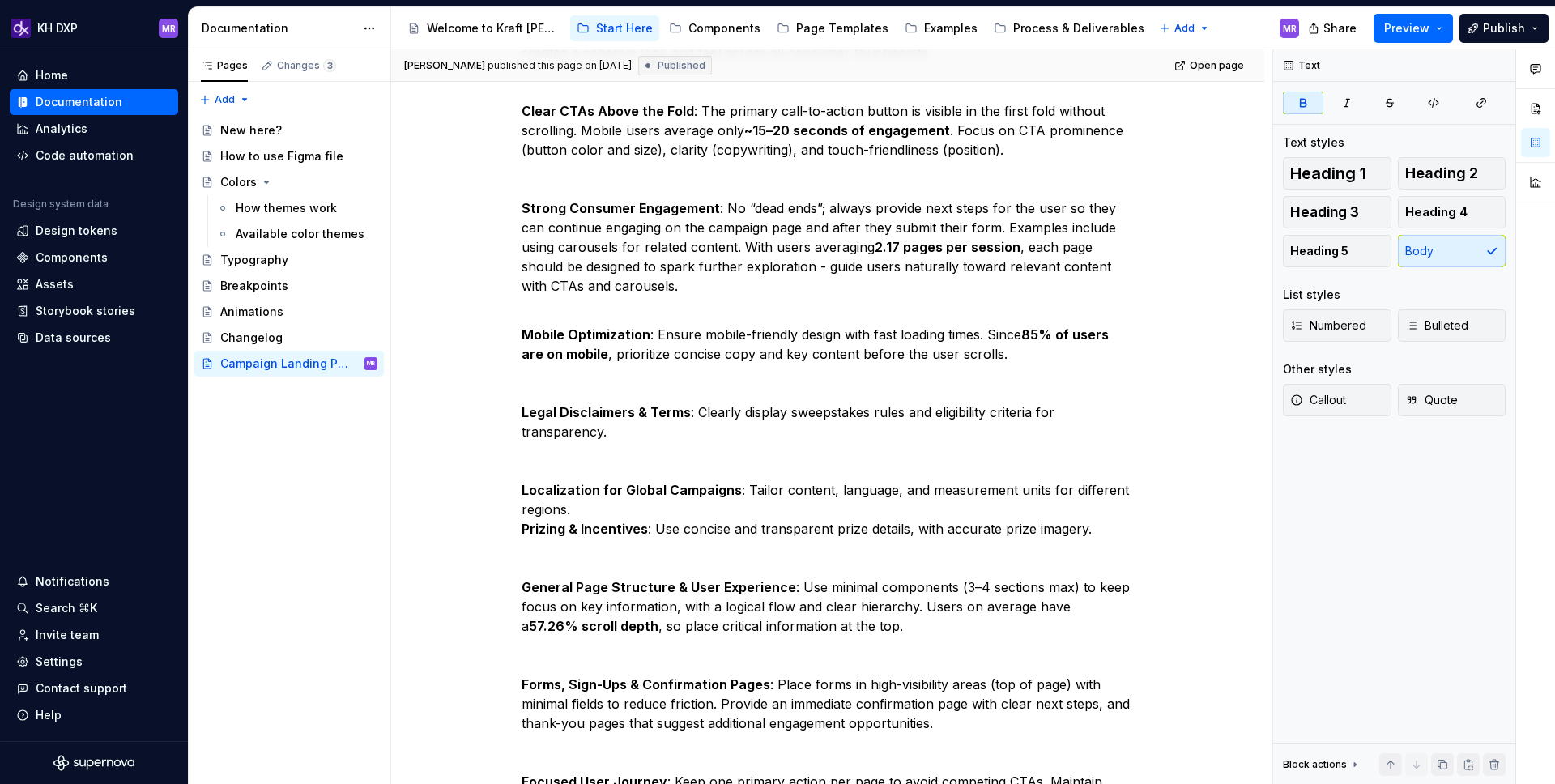
scroll to position [0, 0]
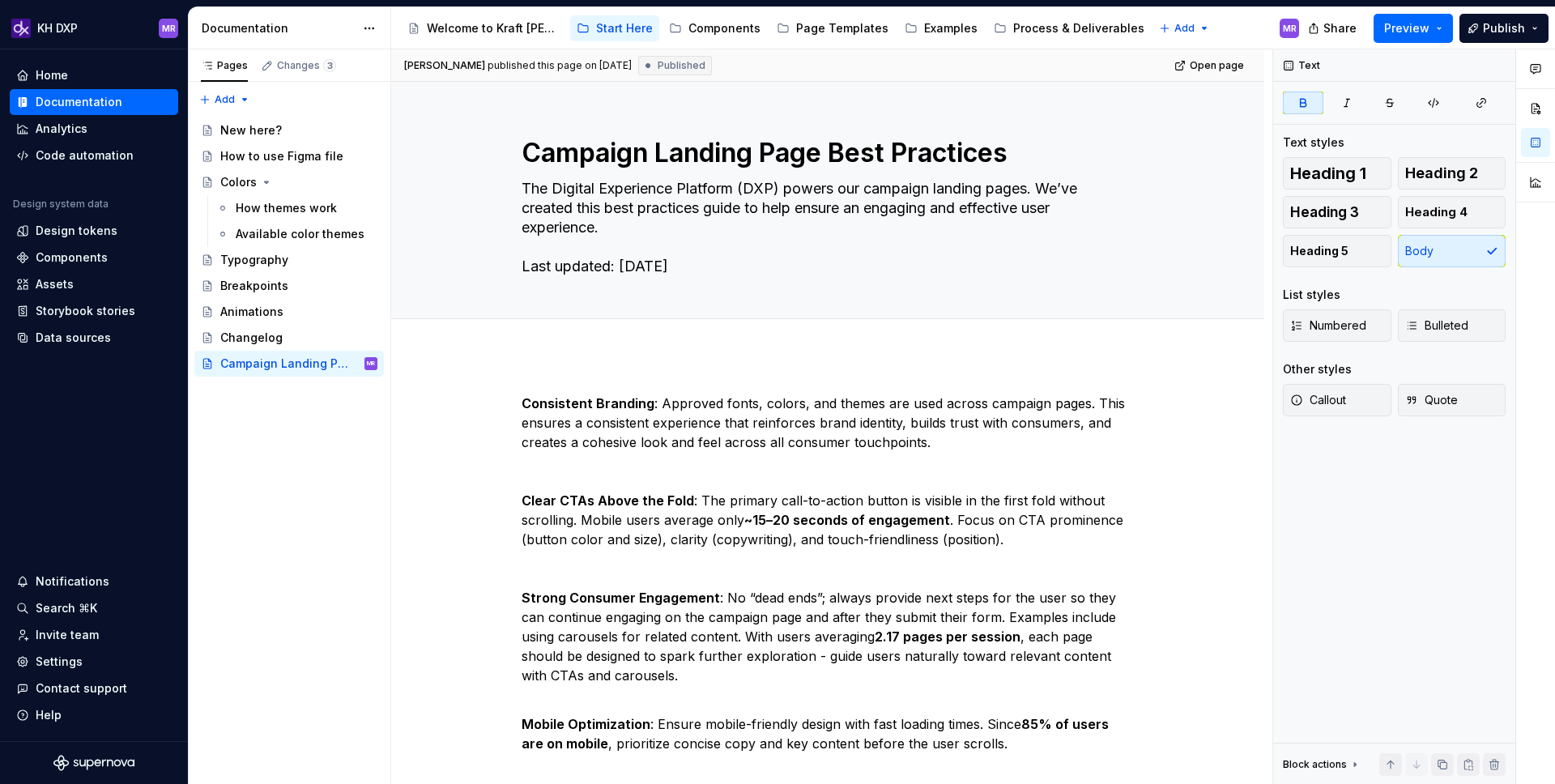
type textarea "*"
